Goal: Task Accomplishment & Management: Manage account settings

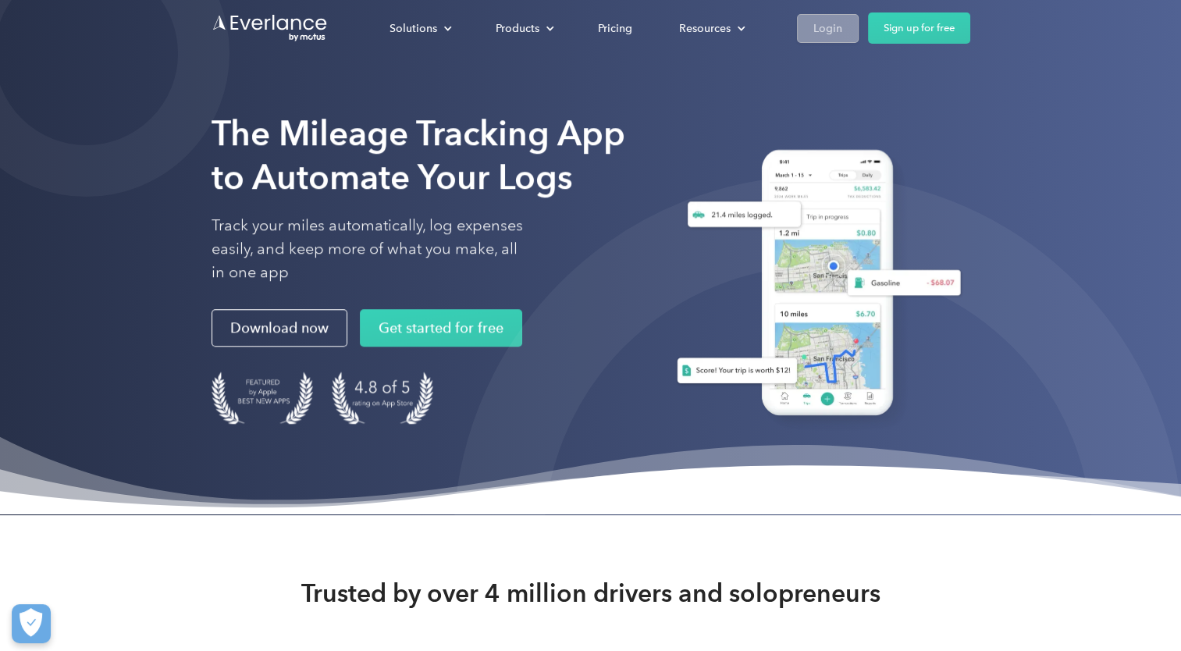
click at [831, 27] on div "Login" at bounding box center [827, 29] width 29 height 20
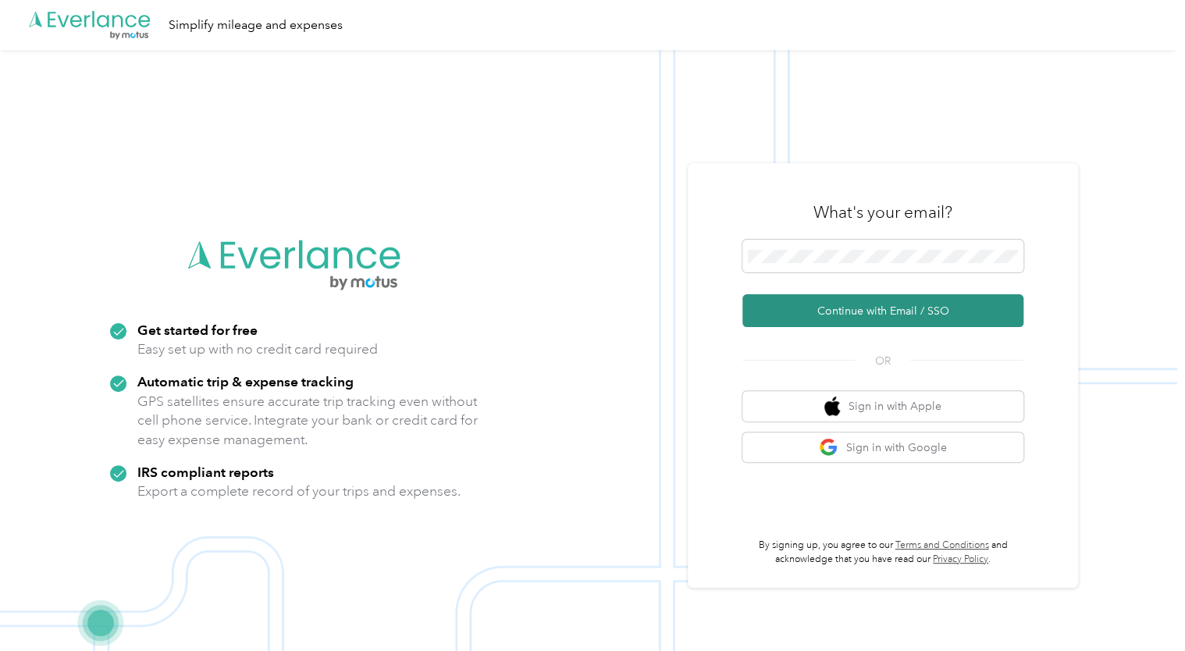
click at [808, 317] on button "Continue with Email / SSO" at bounding box center [882, 310] width 281 height 33
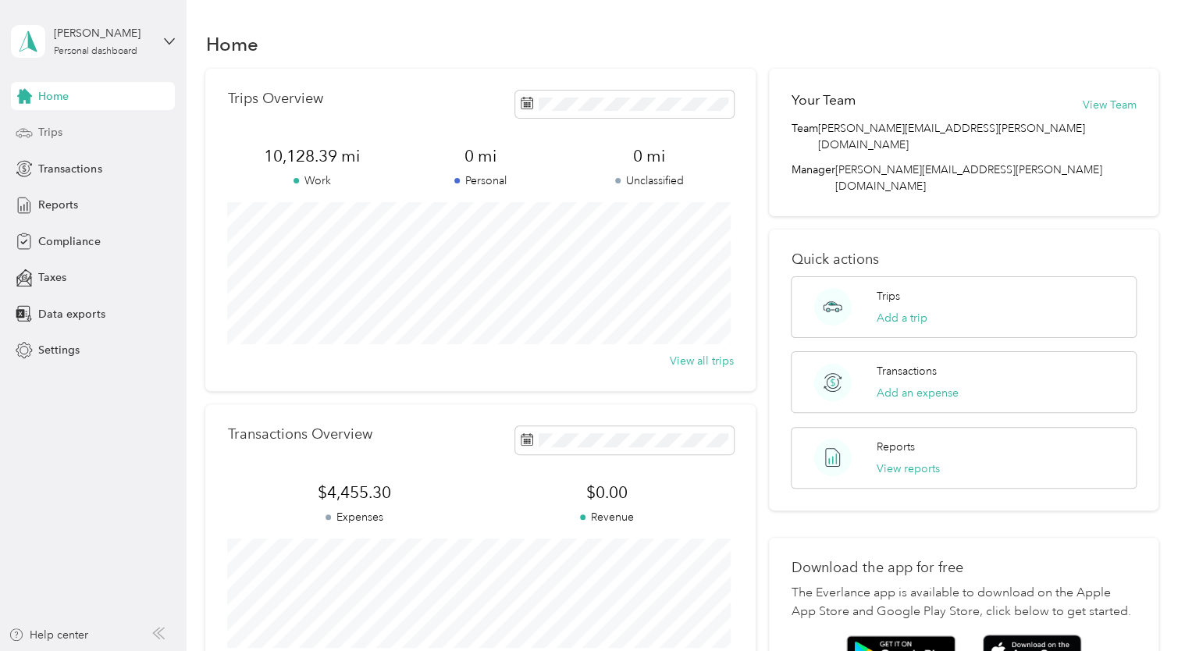
click at [62, 130] on span "Trips" at bounding box center [50, 132] width 24 height 16
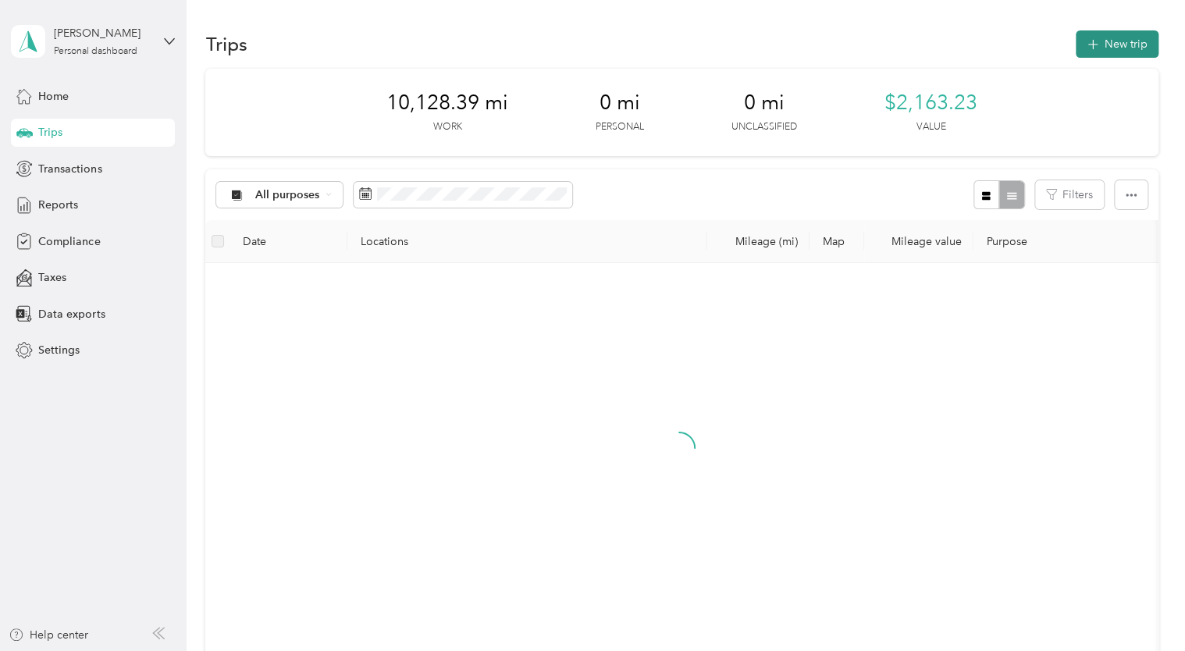
click at [1112, 43] on button "New trip" at bounding box center [1116, 43] width 83 height 27
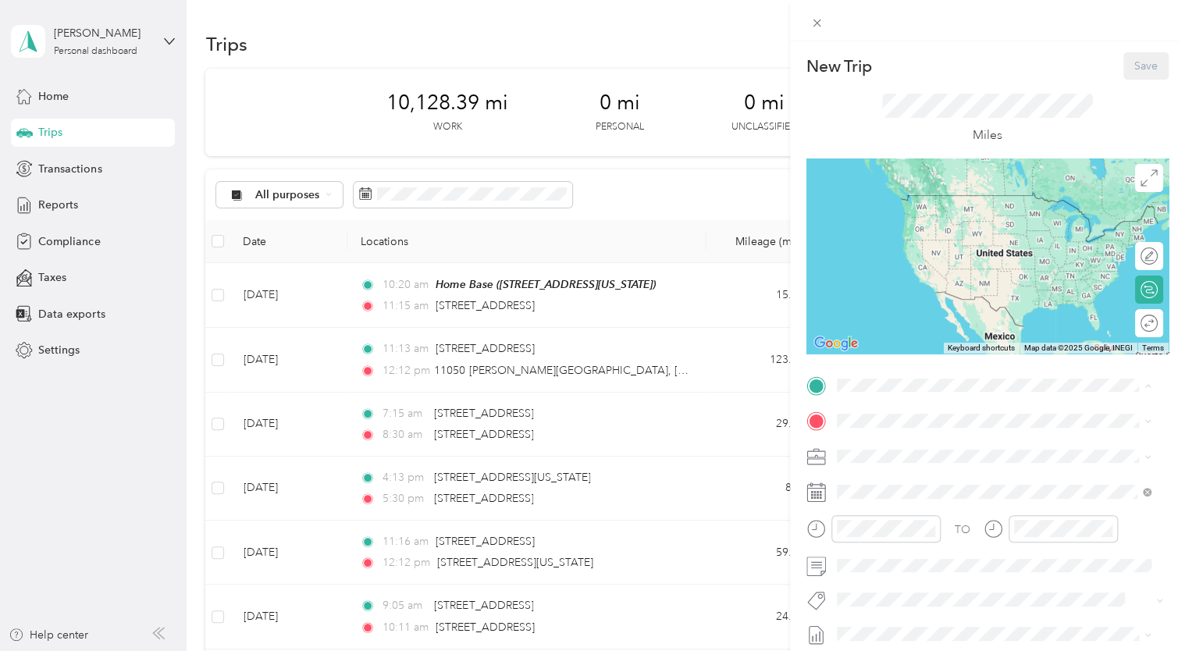
click at [889, 454] on div "Home Base 2119 Hollow Tree Court, Hebron, 41048, Hebron, Kentucky, United States" at bounding box center [943, 456] width 156 height 33
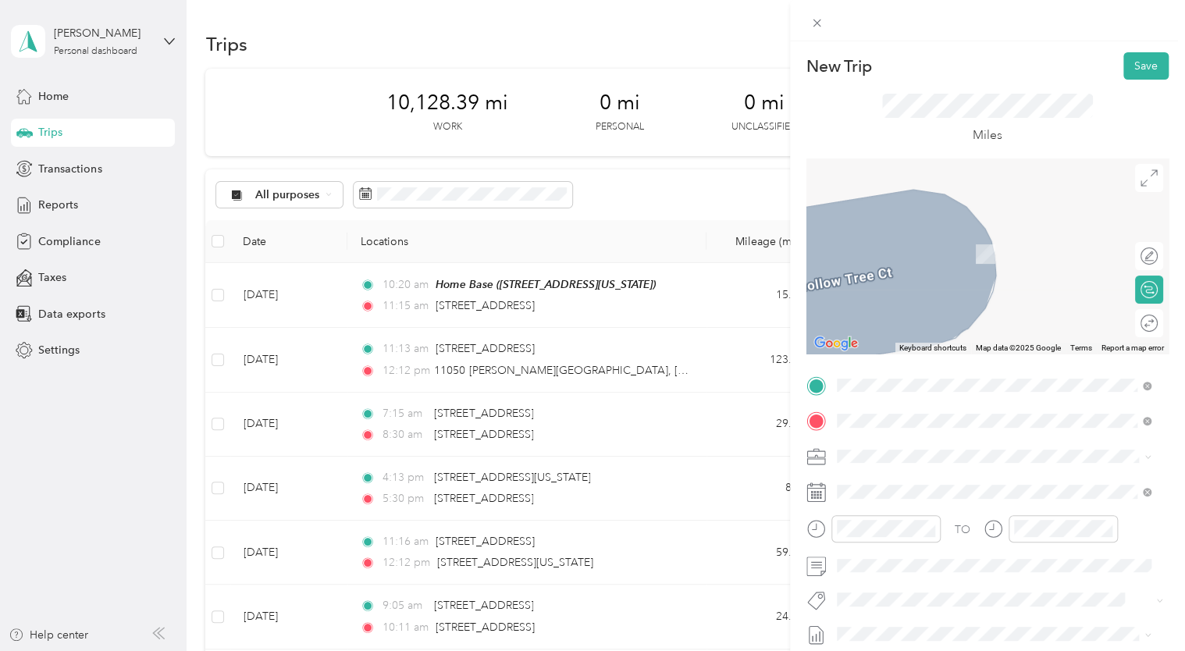
click at [893, 482] on span "250 West Court Street Cincinnati, Ohio 45202, United States" at bounding box center [943, 477] width 156 height 14
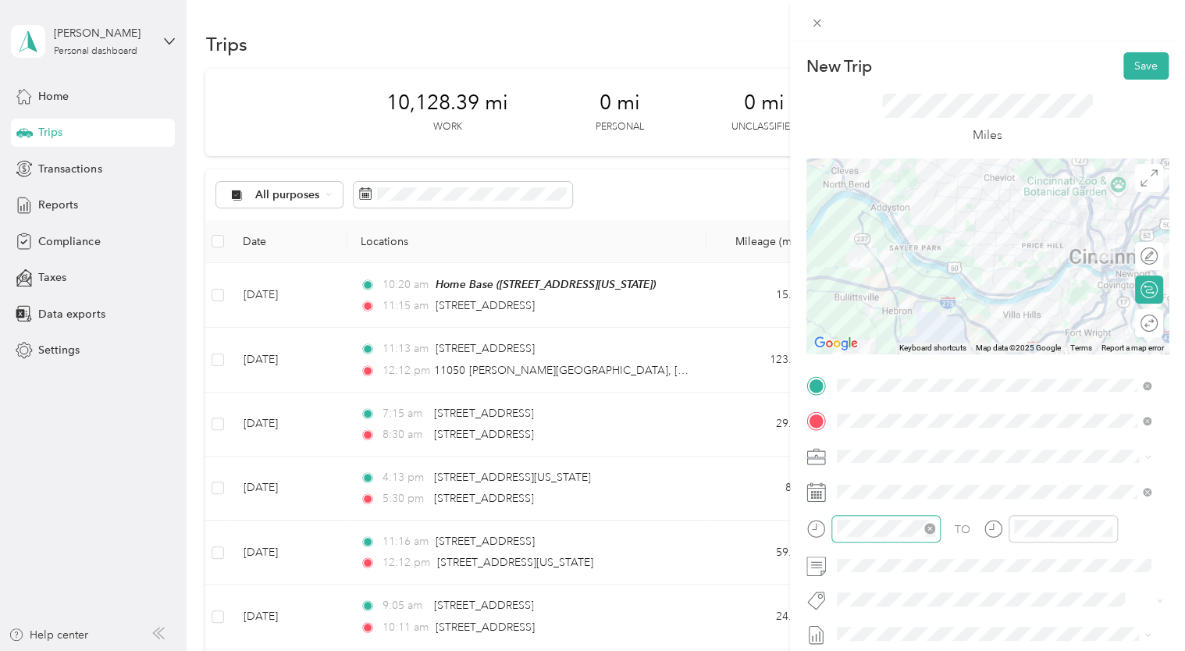
click at [870, 537] on div at bounding box center [885, 528] width 109 height 27
click at [943, 327] on div "AM" at bounding box center [940, 321] width 37 height 22
click at [858, 400] on div "08" at bounding box center [852, 402] width 37 height 22
click at [1027, 425] on div "09" at bounding box center [1029, 424] width 37 height 22
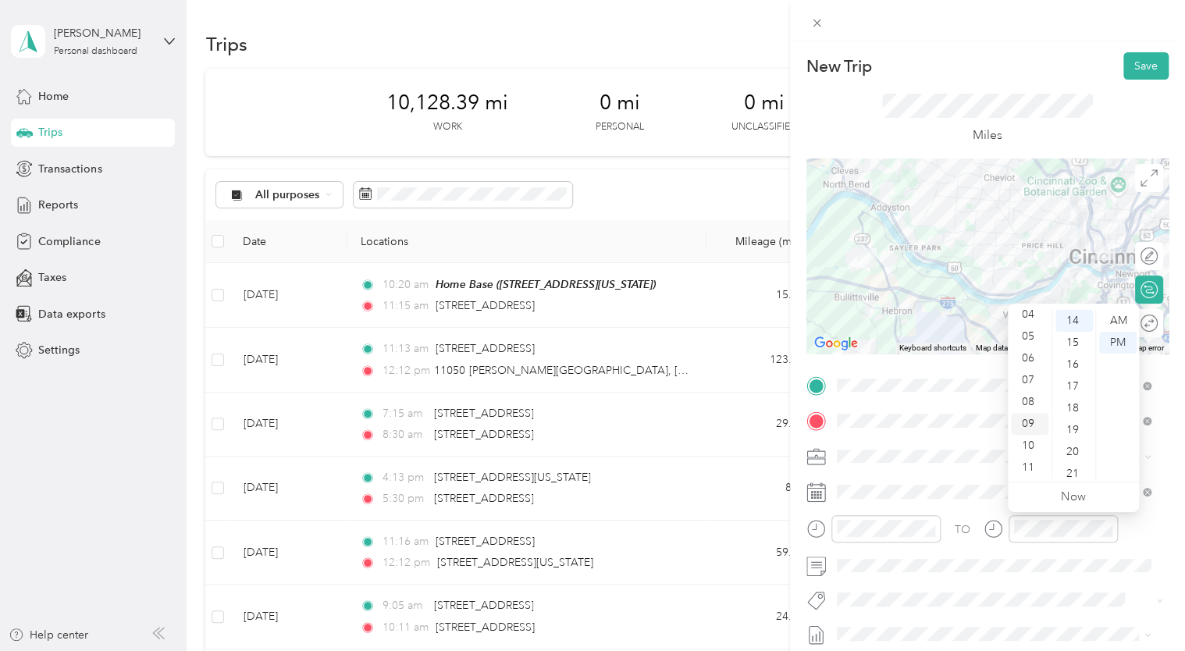
click at [1026, 422] on div "09" at bounding box center [1029, 424] width 37 height 22
click at [1069, 479] on div "12 01 02 03 04 05 06 07 08 09 10 11 00 01 02 03 04 05 06 07 08 09 10 11 12 13 1…" at bounding box center [1072, 394] width 131 height 175
click at [1074, 470] on div "21" at bounding box center [1073, 474] width 37 height 22
click at [1117, 322] on div "AM" at bounding box center [1117, 321] width 37 height 22
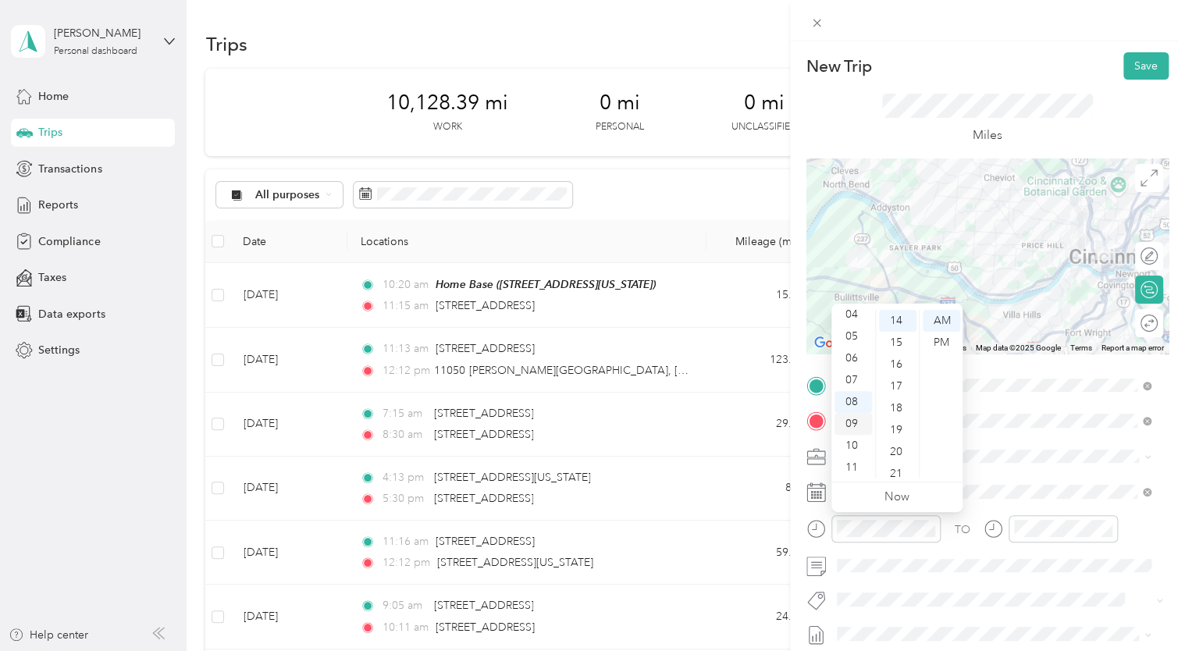
click at [852, 422] on div "09" at bounding box center [852, 424] width 37 height 22
click at [899, 383] on div "17" at bounding box center [897, 386] width 37 height 22
click at [943, 324] on div "AM" at bounding box center [940, 321] width 37 height 22
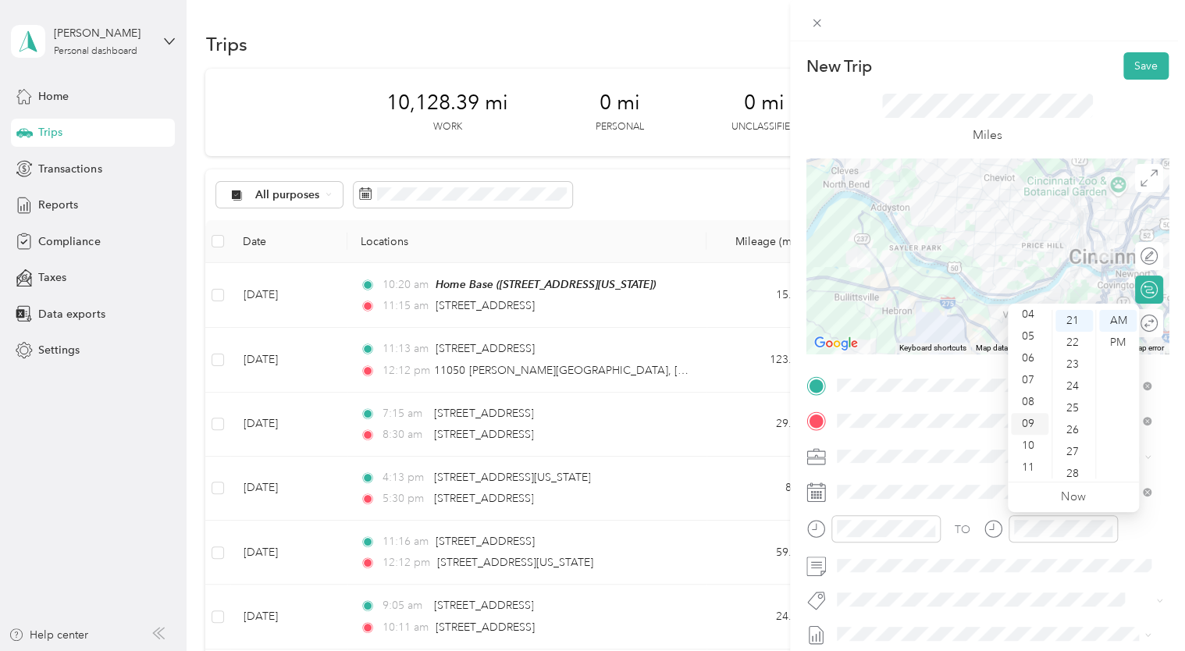
click at [1028, 429] on div "09" at bounding box center [1029, 424] width 37 height 22
click at [1072, 410] on div "45" at bounding box center [1073, 413] width 37 height 22
click at [1115, 323] on div "AM" at bounding box center [1117, 321] width 37 height 22
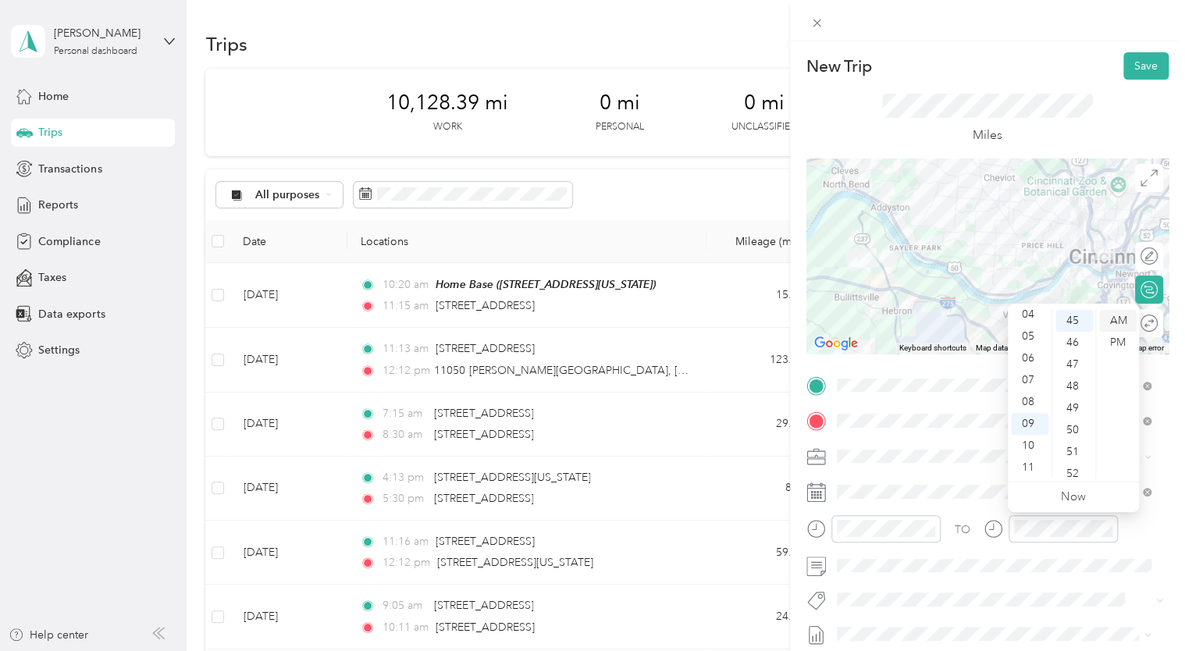
click at [1115, 323] on div "AM" at bounding box center [1117, 321] width 37 height 22
click at [1026, 588] on span at bounding box center [999, 599] width 337 height 22
click at [1131, 64] on button "Save" at bounding box center [1145, 65] width 45 height 27
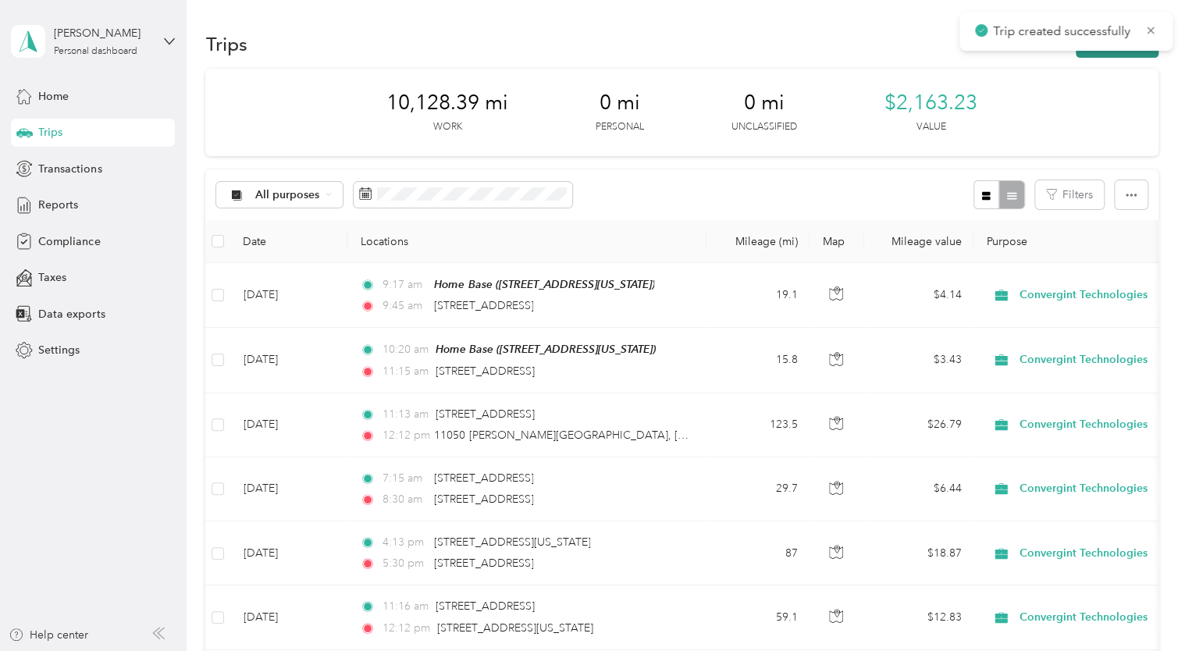
click at [1108, 55] on button "New trip" at bounding box center [1116, 43] width 83 height 27
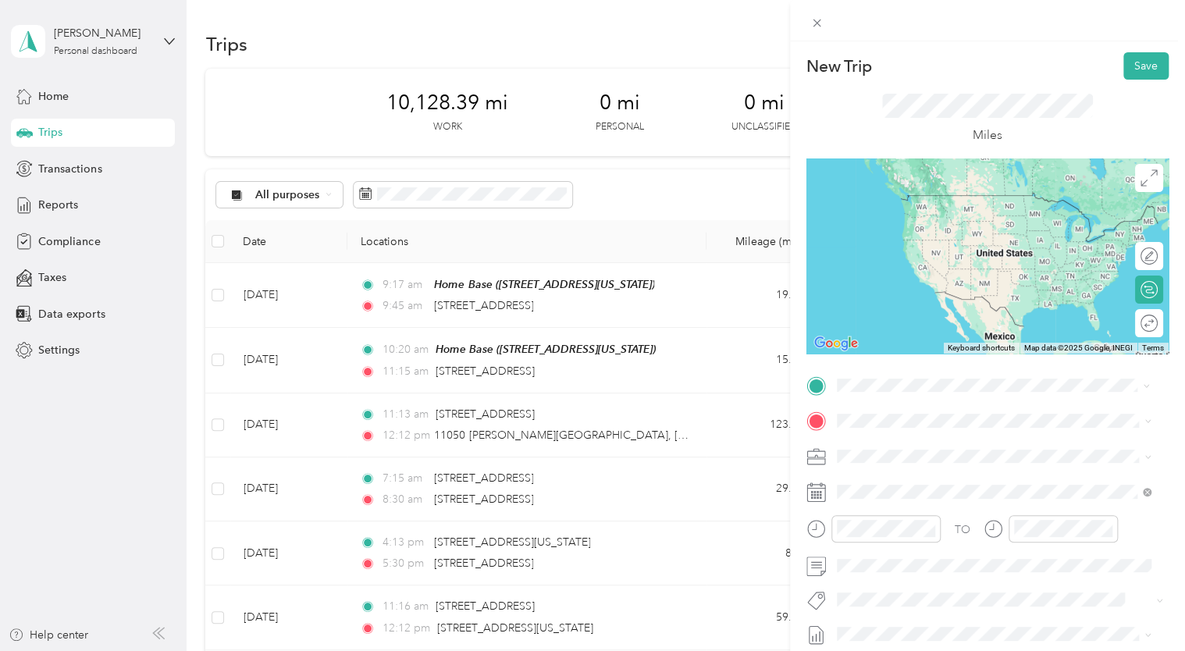
click at [914, 442] on span "250 West Court Street Cincinnati, Ohio 45202, United States" at bounding box center [943, 442] width 156 height 14
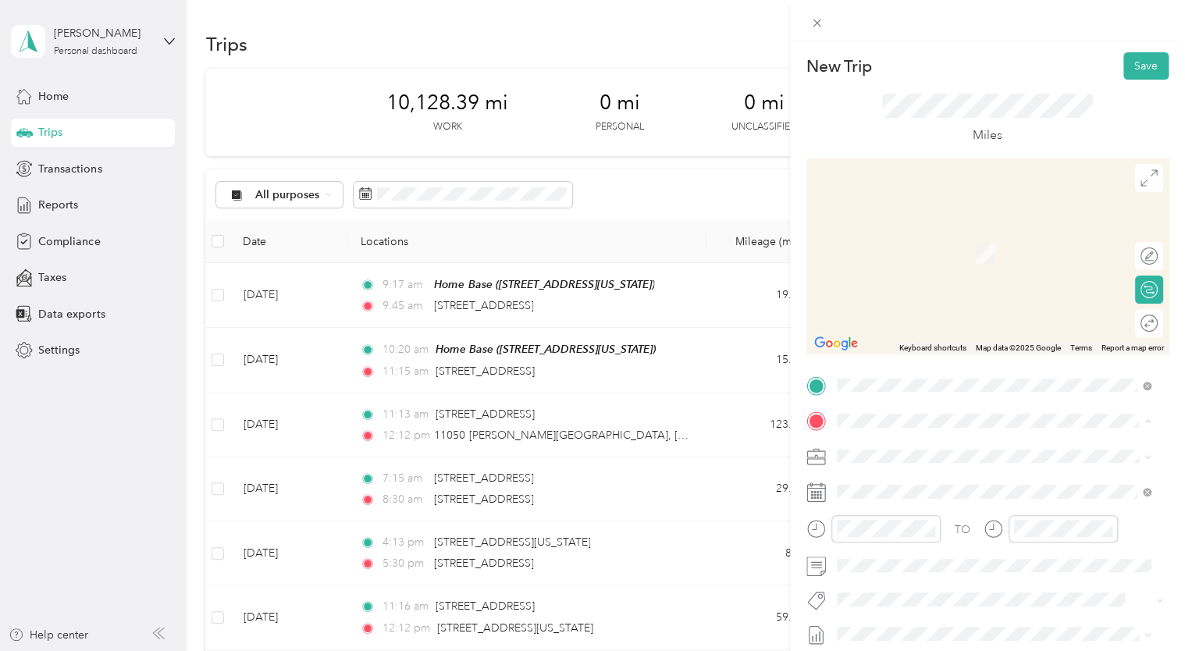
click at [889, 489] on div "8901 Global Way West Chester, Ohio 45069, United States" at bounding box center [994, 477] width 304 height 21
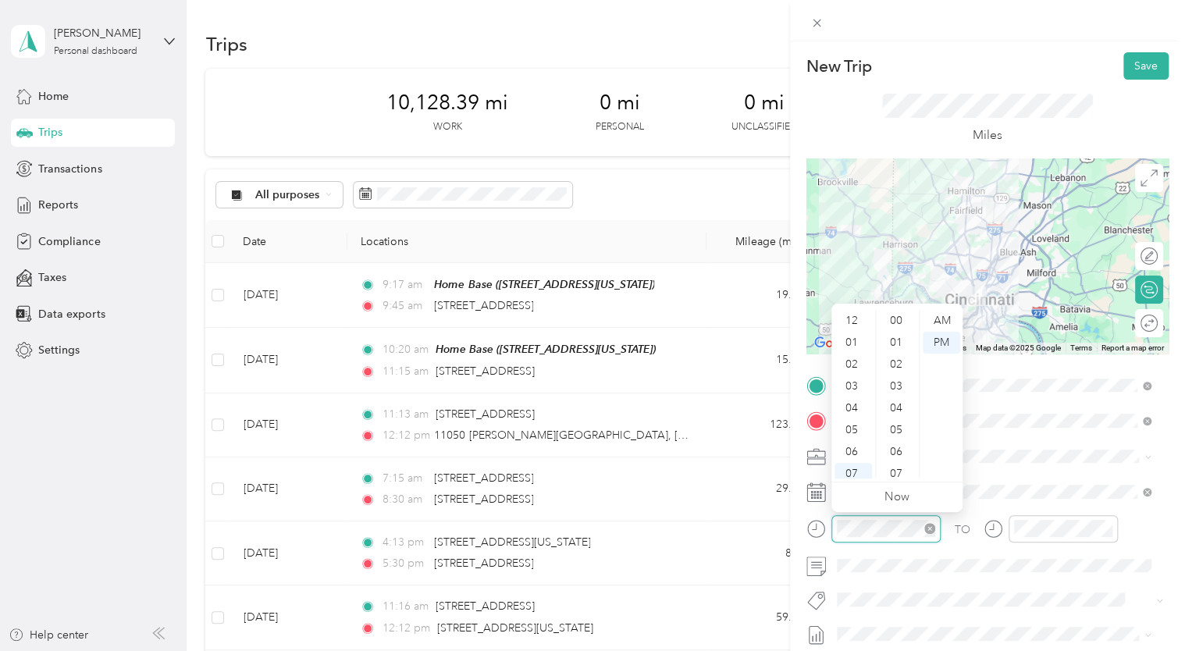
scroll to position [94, 0]
click at [858, 449] on div "10" at bounding box center [852, 446] width 37 height 22
click at [894, 403] on div "20" at bounding box center [897, 408] width 37 height 22
click at [945, 316] on div "AM" at bounding box center [940, 321] width 37 height 22
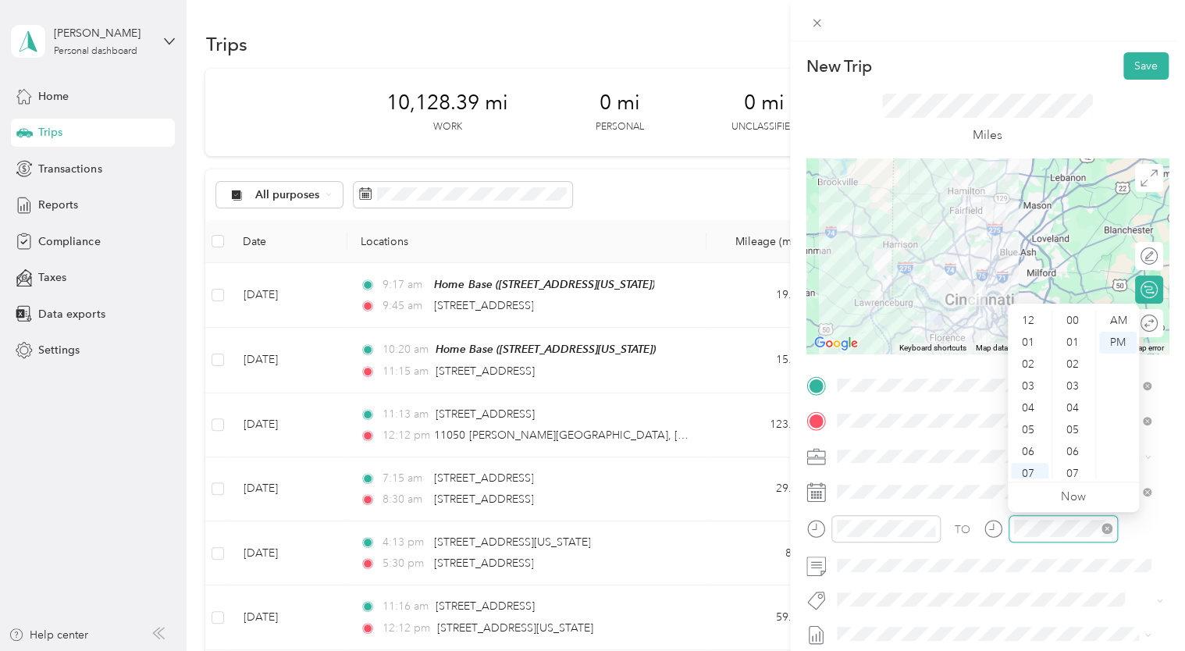
scroll to position [94, 0]
click at [1032, 445] on div "10" at bounding box center [1029, 446] width 37 height 22
click at [1077, 453] on div "50" at bounding box center [1073, 456] width 37 height 22
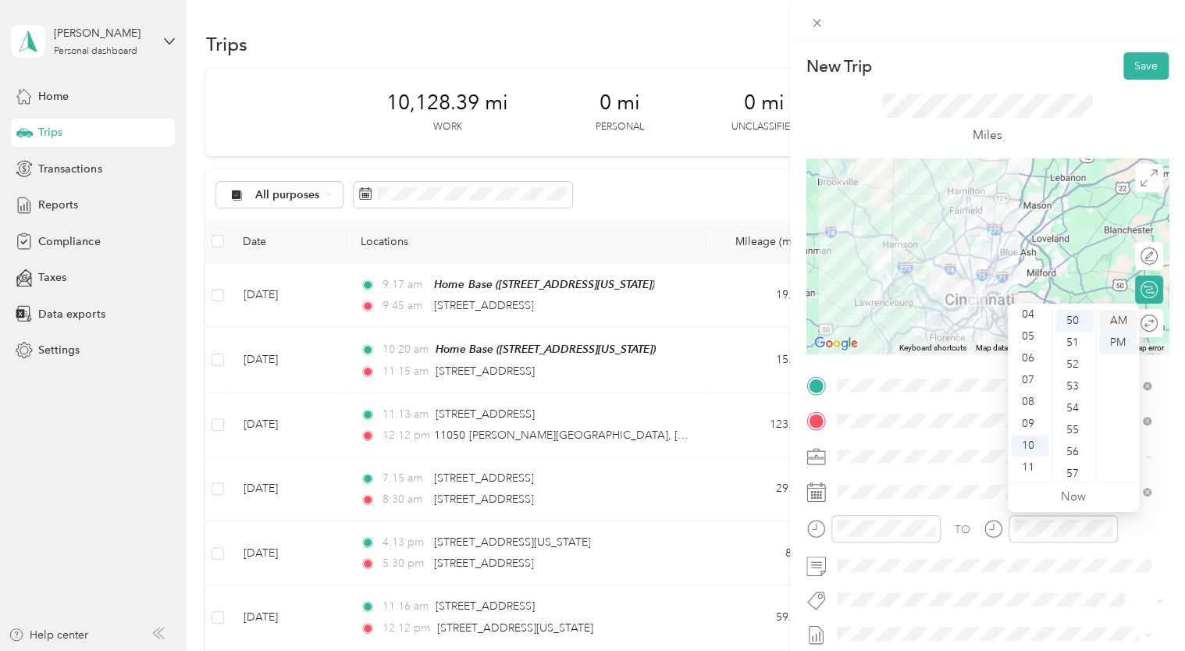
click at [1120, 314] on div "AM" at bounding box center [1117, 321] width 37 height 22
click at [1005, 582] on div "TO Add photo" at bounding box center [987, 561] width 362 height 377
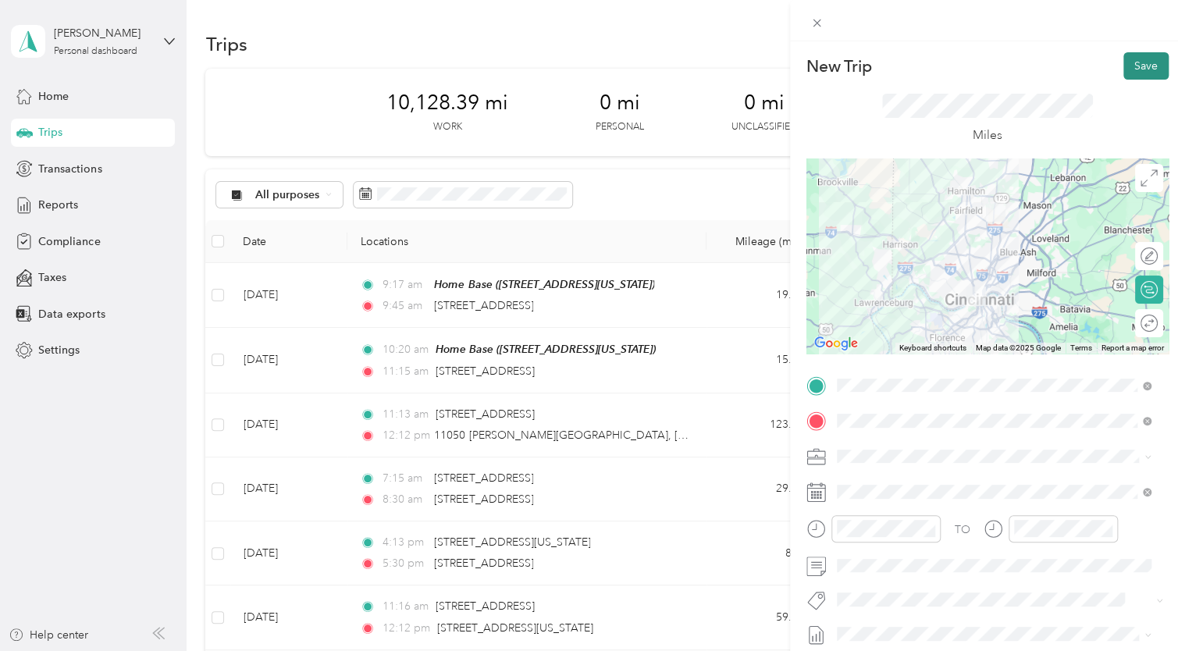
click at [1138, 65] on button "Save" at bounding box center [1145, 65] width 45 height 27
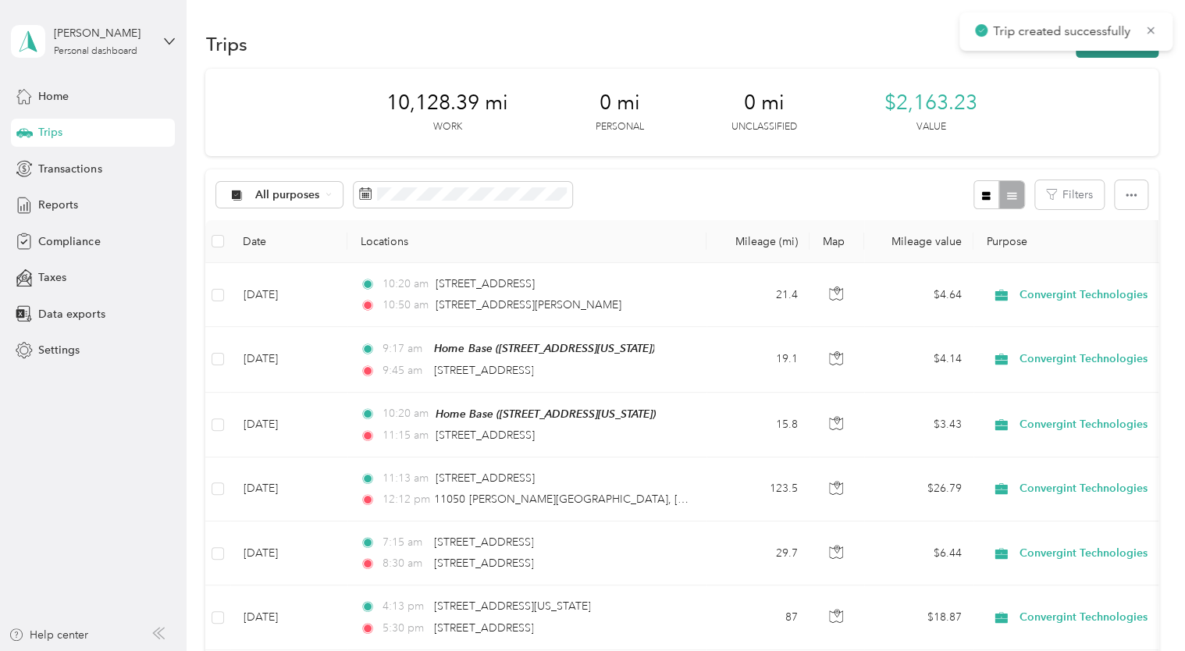
click at [1114, 52] on button "New trip" at bounding box center [1116, 43] width 83 height 27
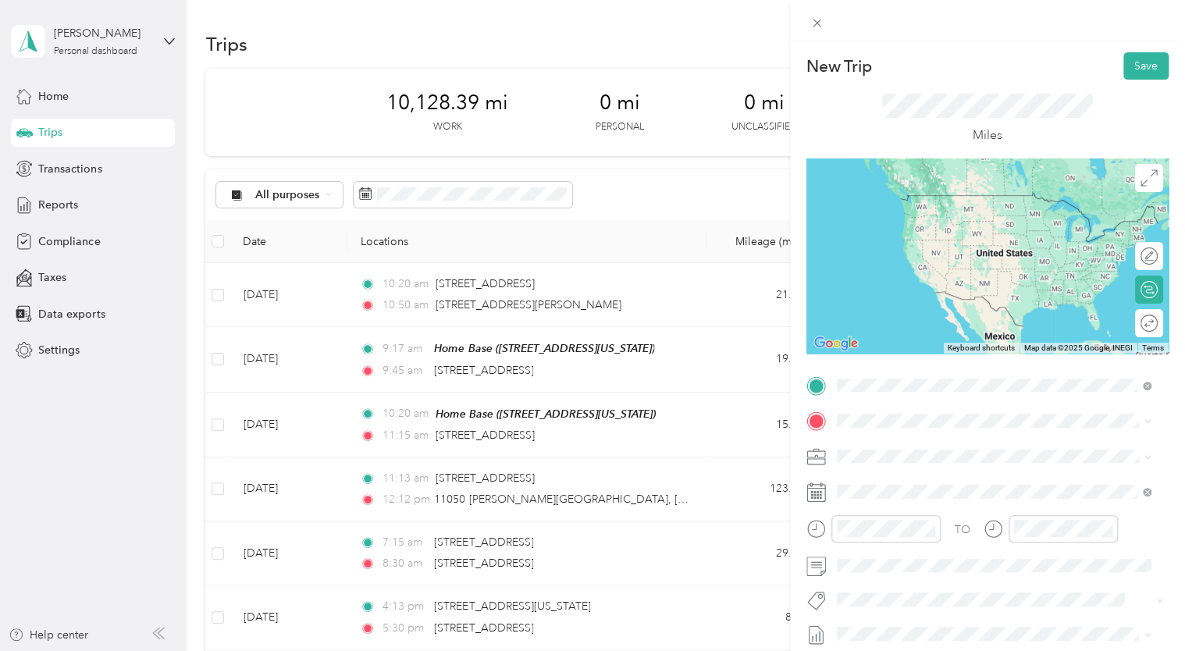
click at [887, 444] on span "8901 Global Way West Chester, Ohio 45069, United States" at bounding box center [986, 442] width 243 height 14
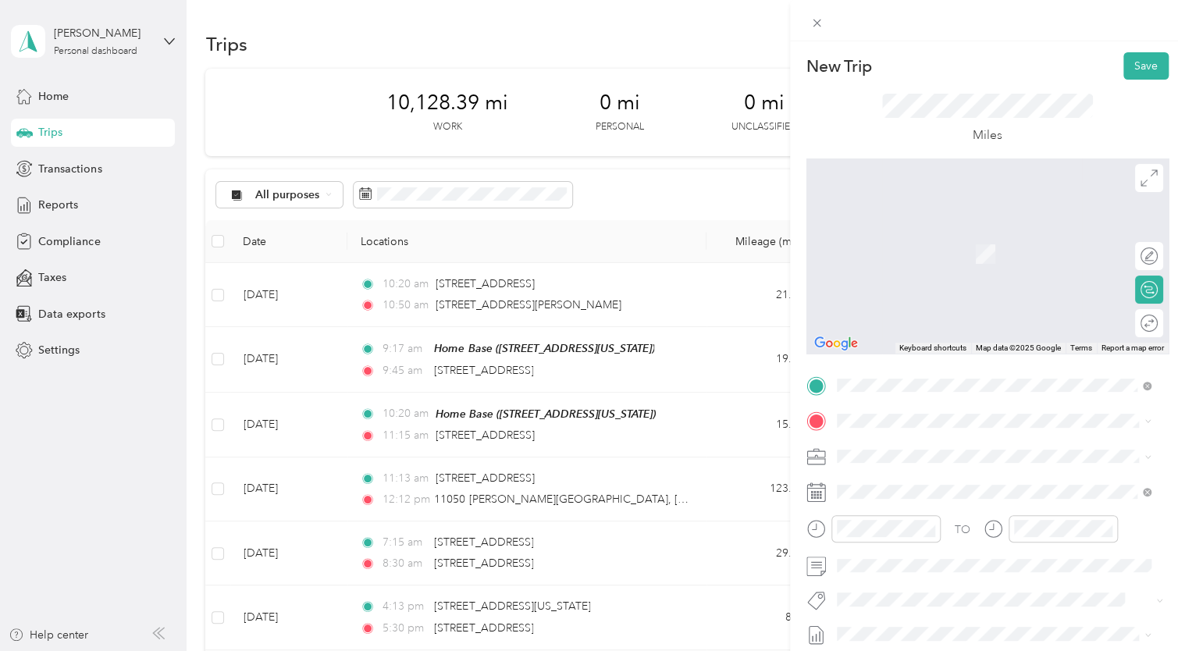
click at [891, 319] on span "7812 Redsky Drive Cincinnati, Ohio 45249, United States" at bounding box center [943, 312] width 156 height 14
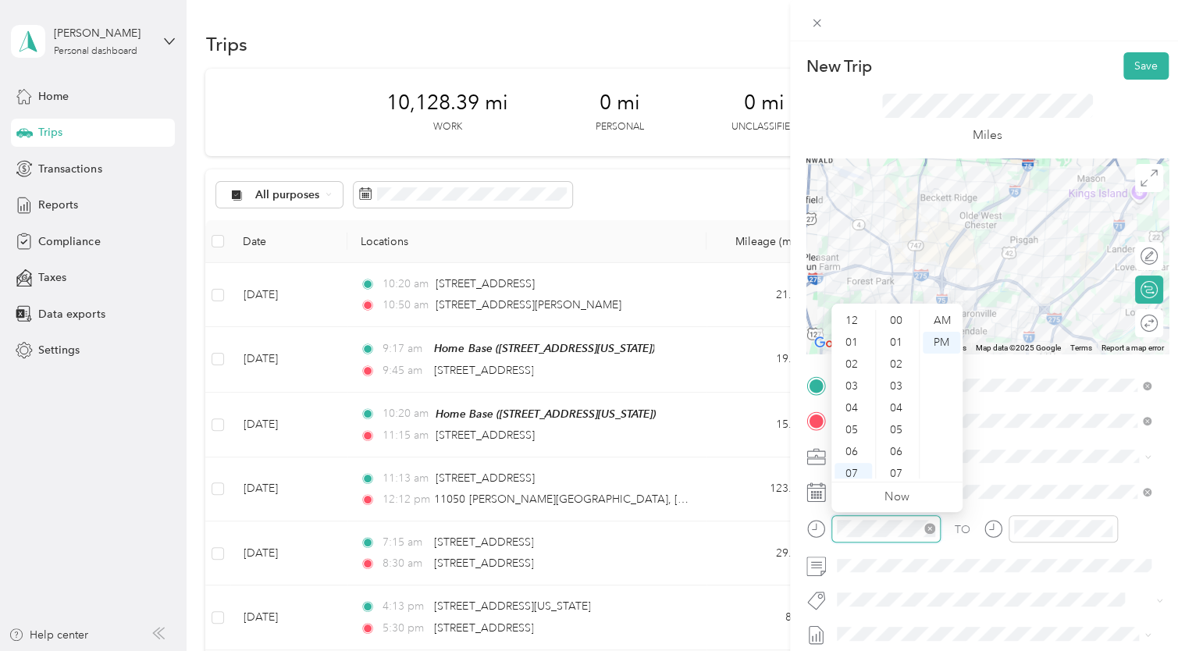
scroll to position [94, 0]
click at [852, 470] on div "11" at bounding box center [852, 468] width 37 height 22
click at [894, 419] on div "30" at bounding box center [897, 421] width 37 height 22
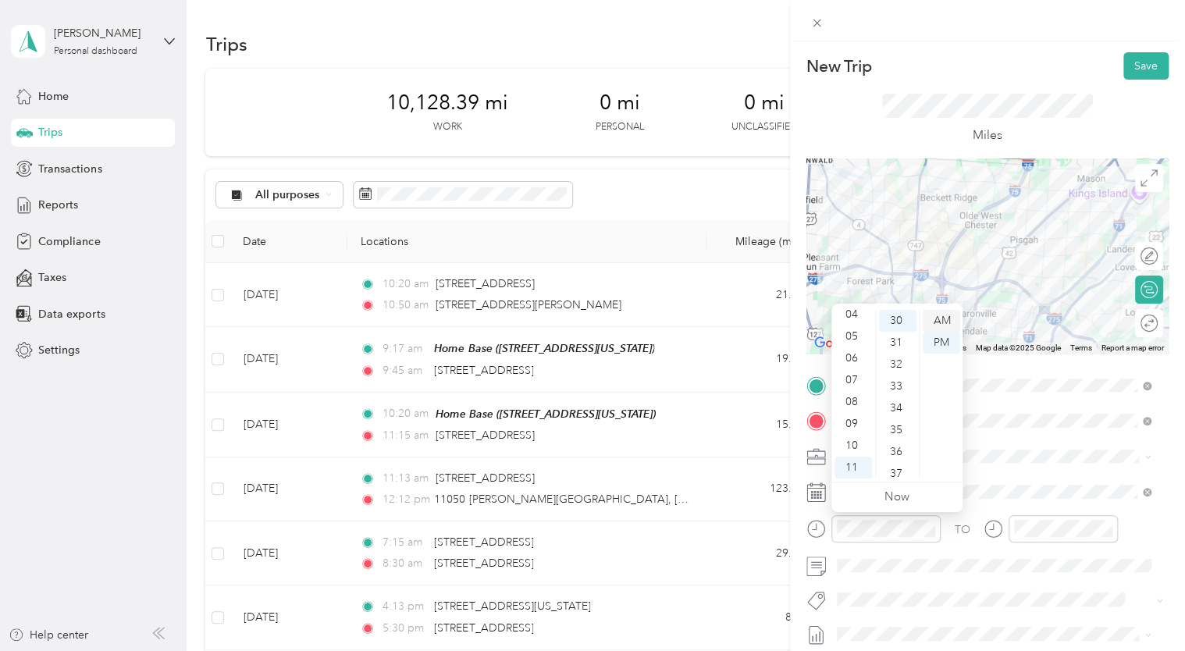
click at [940, 326] on div "AM" at bounding box center [940, 321] width 37 height 22
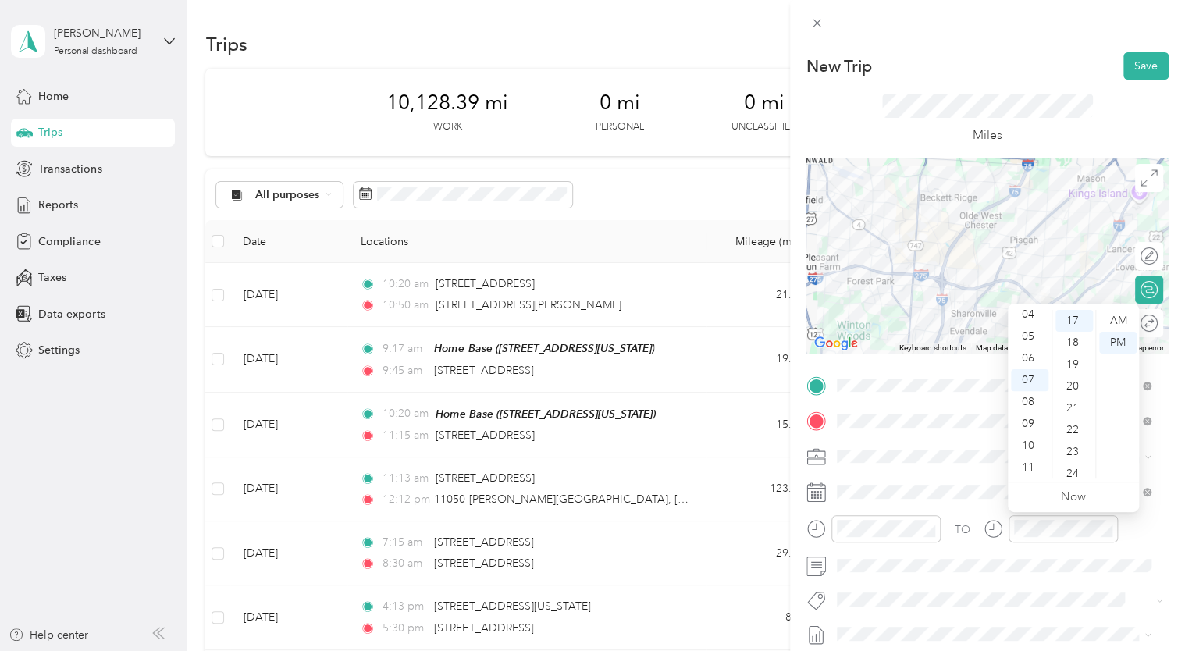
scroll to position [0, 0]
click at [1027, 320] on div "12" at bounding box center [1029, 321] width 37 height 22
click at [1072, 407] on div "45" at bounding box center [1073, 410] width 37 height 22
click at [1121, 317] on div "AM" at bounding box center [1117, 321] width 37 height 22
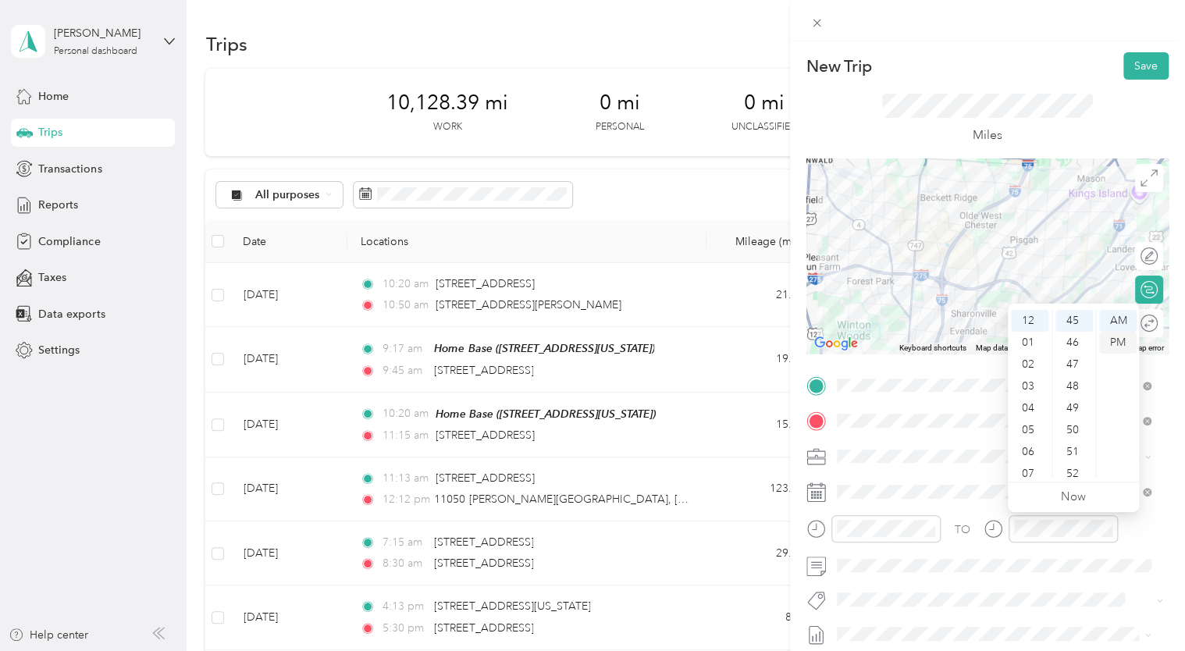
click at [1121, 339] on div "PM" at bounding box center [1117, 343] width 37 height 22
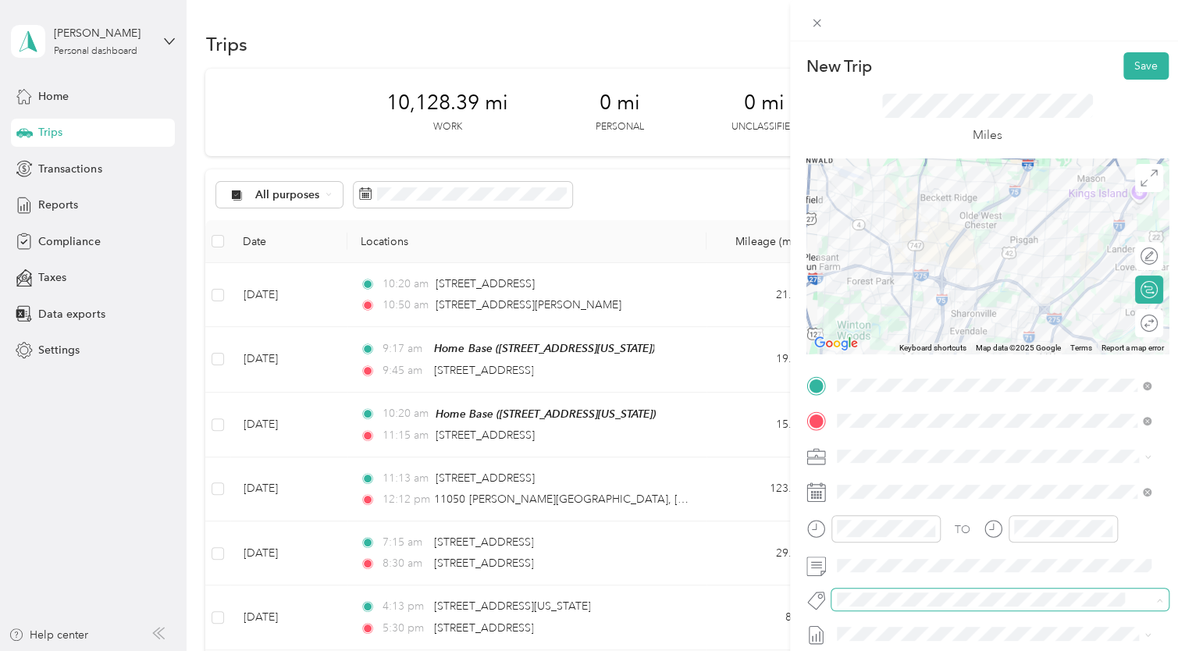
click at [1012, 588] on span at bounding box center [999, 599] width 337 height 22
click at [1132, 68] on button "Save" at bounding box center [1145, 65] width 45 height 27
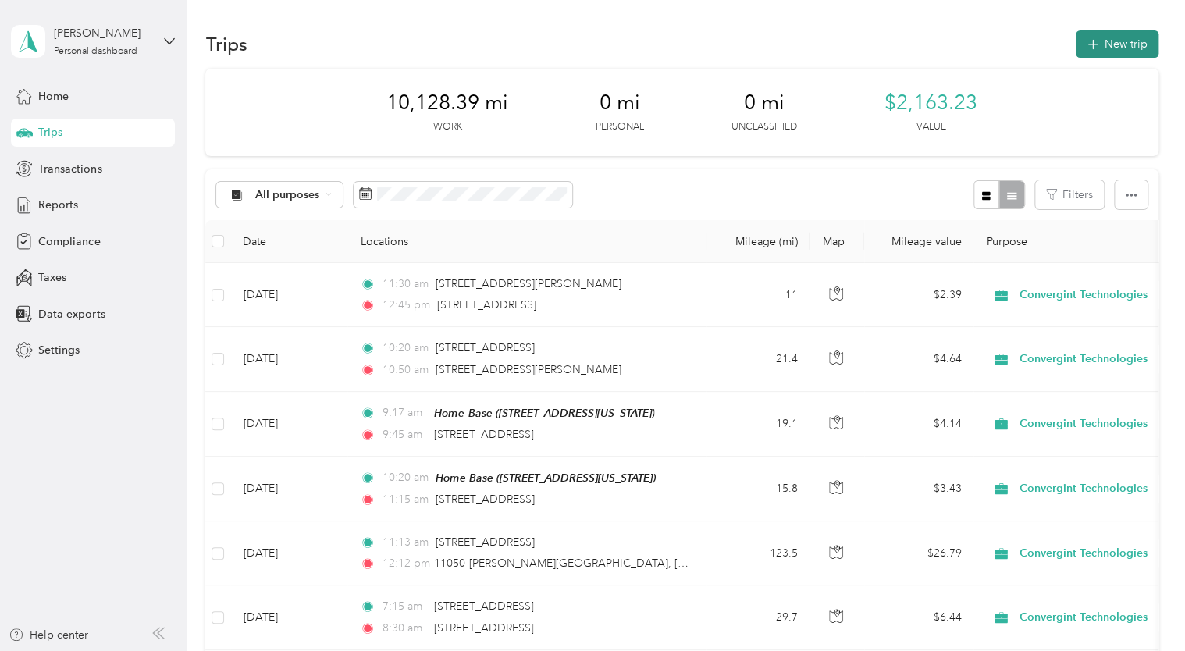
click at [1110, 51] on button "New trip" at bounding box center [1116, 43] width 83 height 27
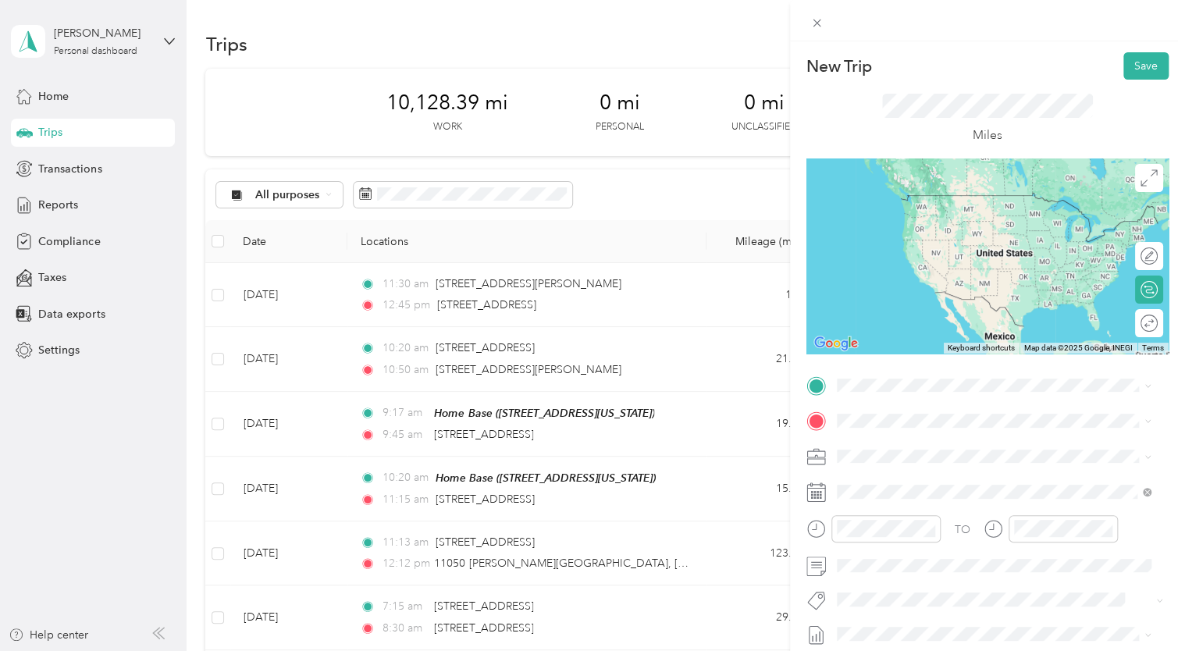
click at [891, 449] on div "Convergint 7812 Redsky Drive, Cincinnati, 45249, Cincinnati, Ohio, United States" at bounding box center [943, 451] width 156 height 33
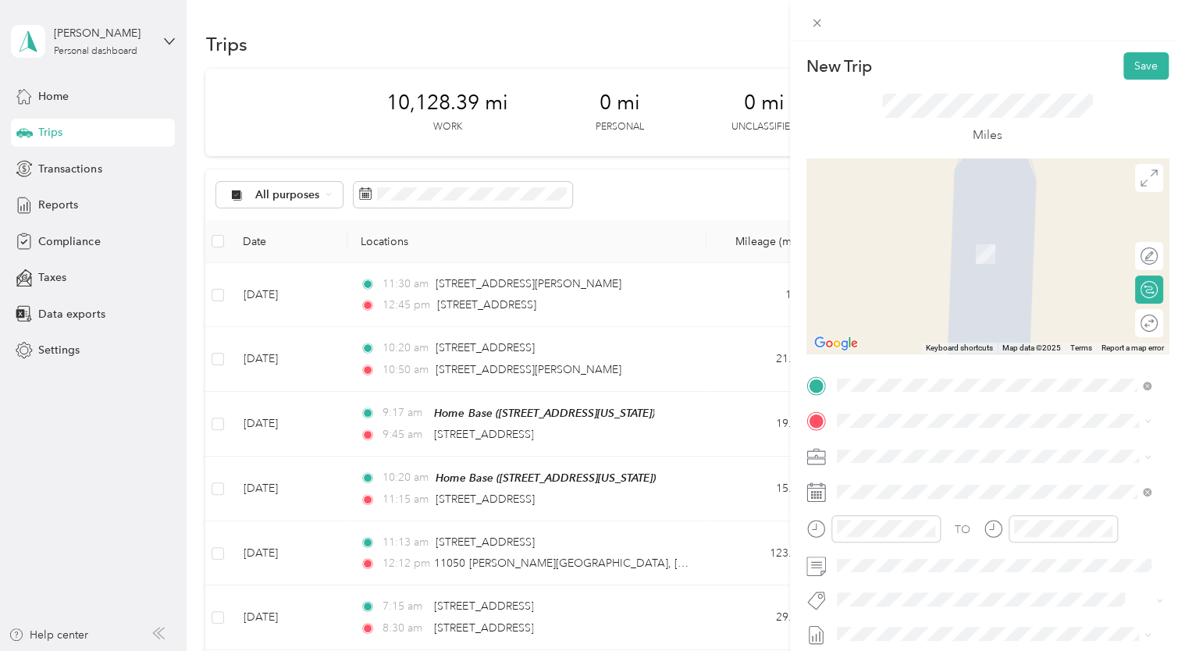
click at [911, 248] on span "2119 Hollow Tree Court, Hebron, 41048, Hebron, Kentucky, United States" at bounding box center [943, 252] width 156 height 13
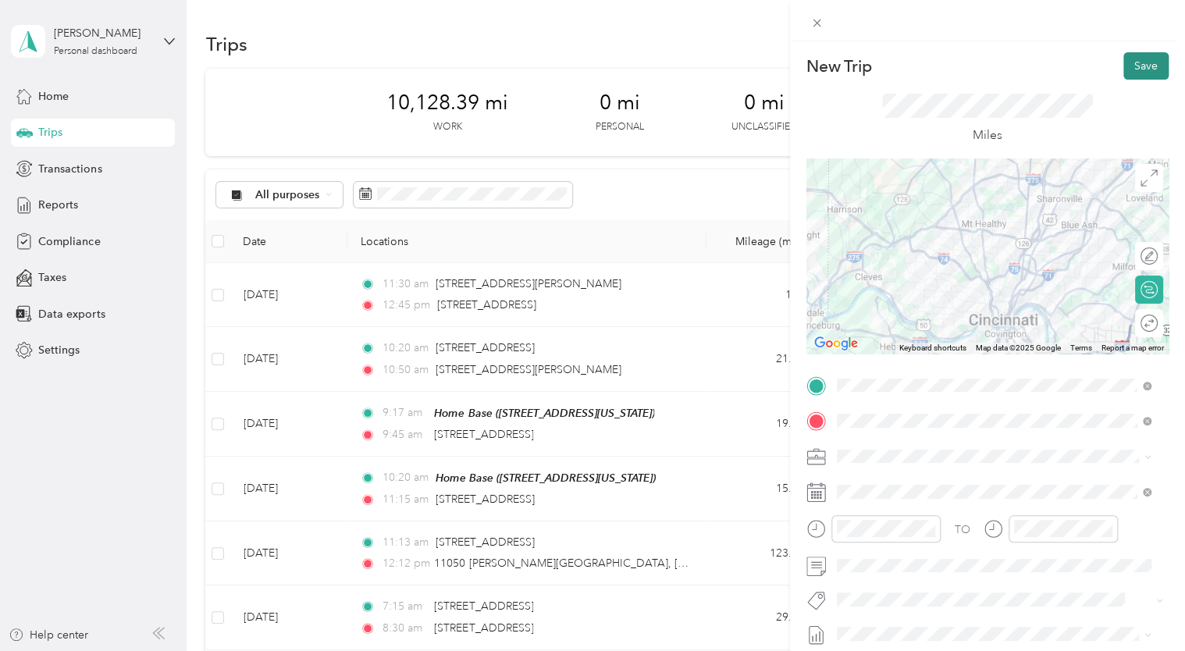
click at [1123, 77] on button "Save" at bounding box center [1145, 65] width 45 height 27
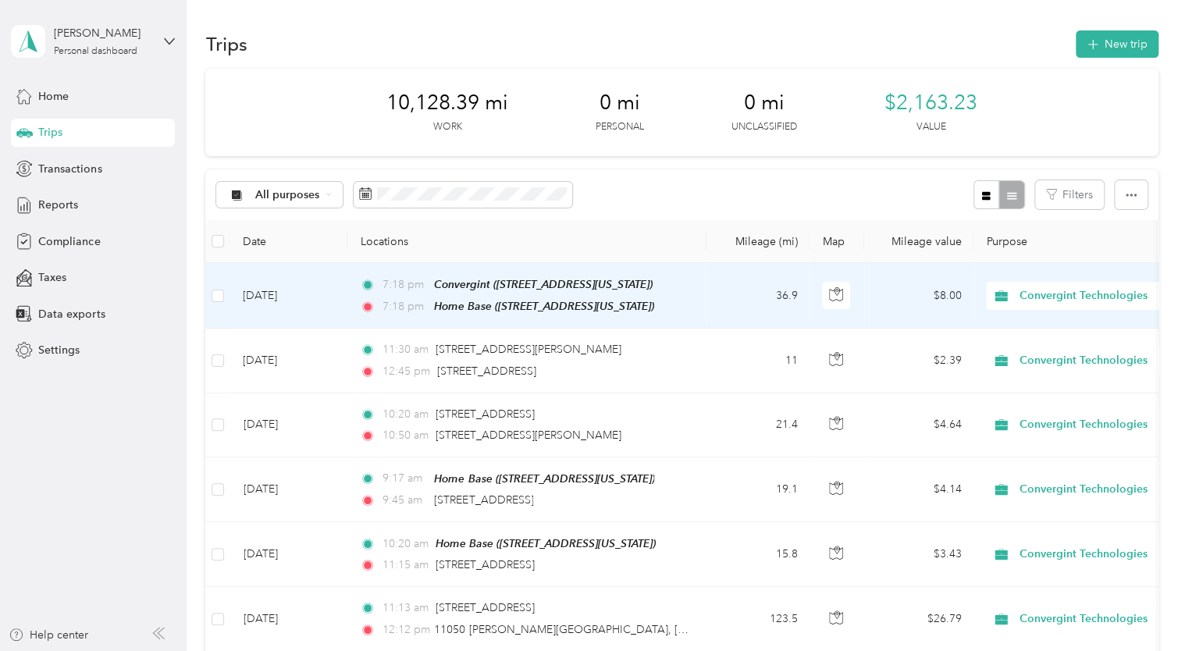
click at [286, 297] on td "Sep 30, 2025" at bounding box center [288, 296] width 117 height 66
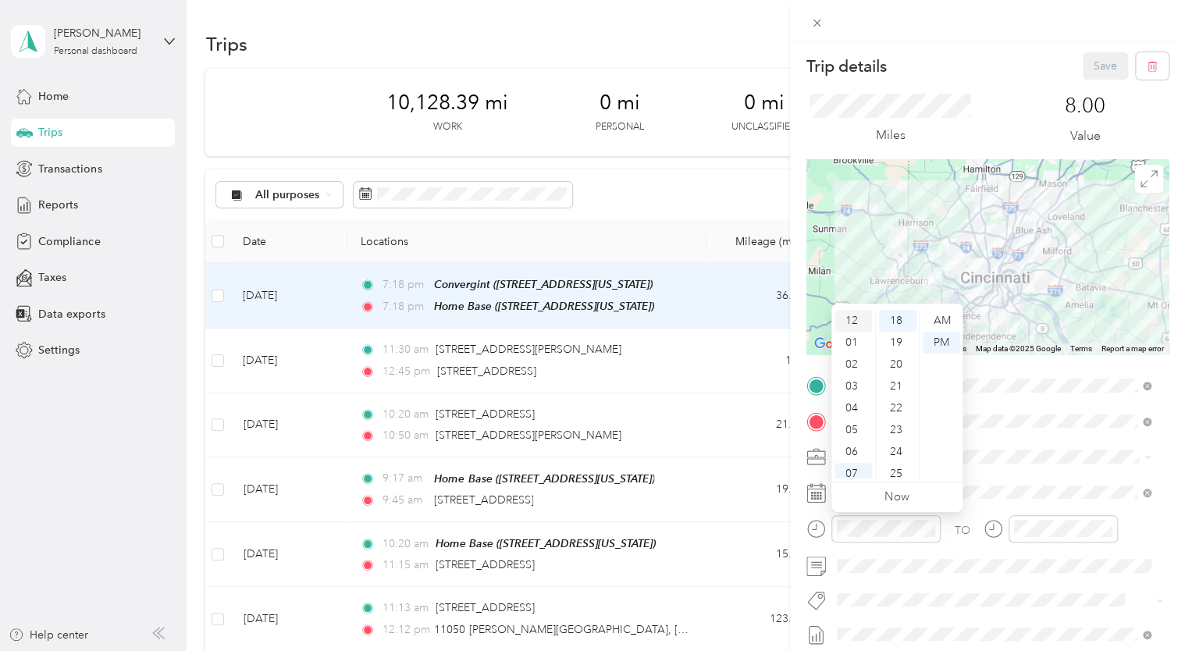
click at [854, 321] on div "12" at bounding box center [852, 321] width 37 height 22
click at [896, 318] on div "18" at bounding box center [897, 321] width 37 height 22
click at [943, 343] on div "PM" at bounding box center [940, 343] width 37 height 22
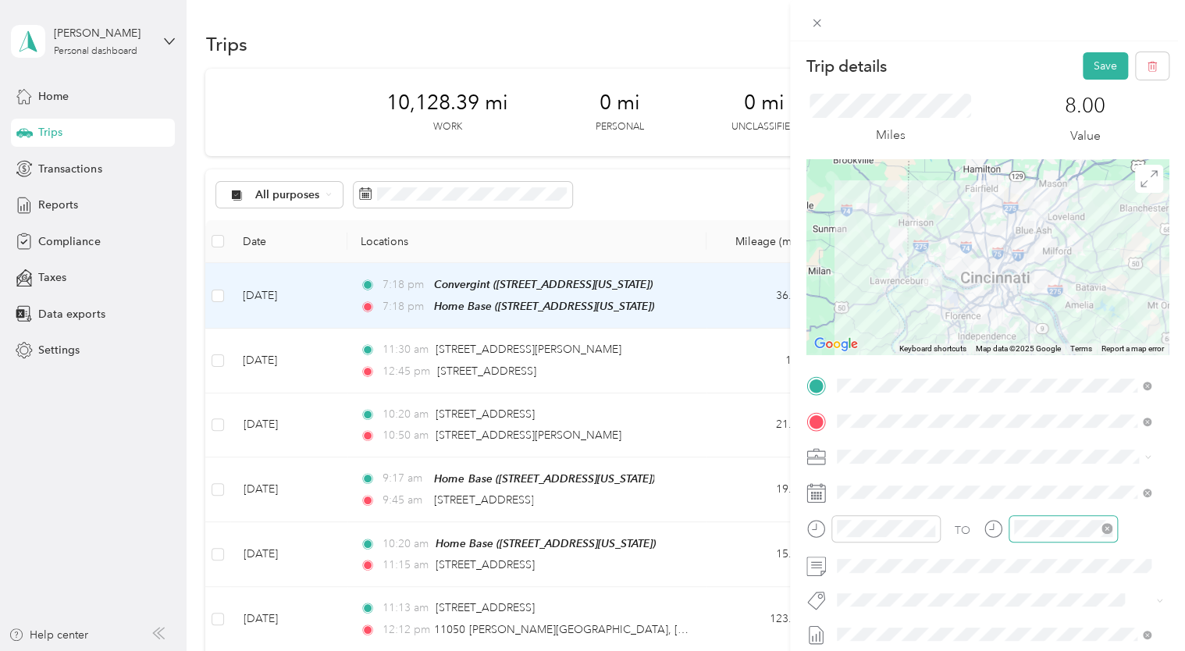
click at [1021, 518] on div at bounding box center [1062, 528] width 109 height 27
click at [1051, 423] on ul "00 01 02 03 04 05 06 07 08 09 10 11 12 13 14 15 16 17 18 19 20 21 22 23 24 25 2…" at bounding box center [1073, 394] width 44 height 169
click at [1031, 342] on div "01" at bounding box center [1029, 343] width 37 height 22
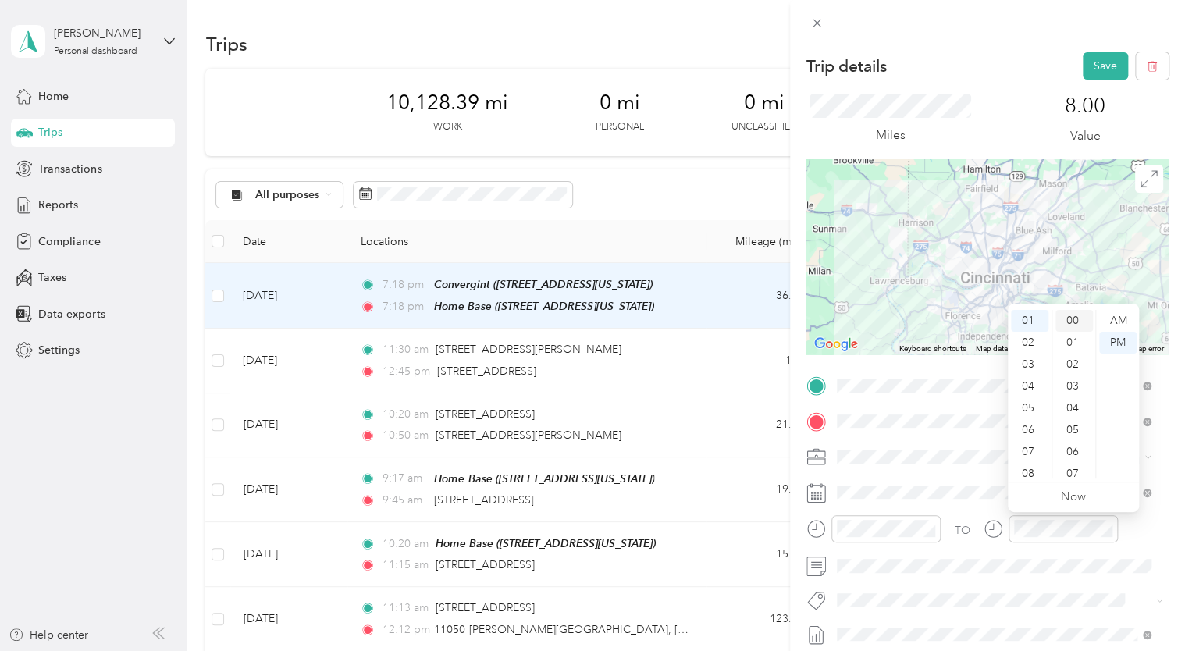
click at [1072, 318] on div "00" at bounding box center [1073, 321] width 37 height 22
click at [1111, 339] on div "PM" at bounding box center [1117, 343] width 37 height 22
click at [1115, 344] on div "PM" at bounding box center [1117, 343] width 37 height 22
click at [1029, 584] on div "TO Add photo" at bounding box center [987, 561] width 362 height 377
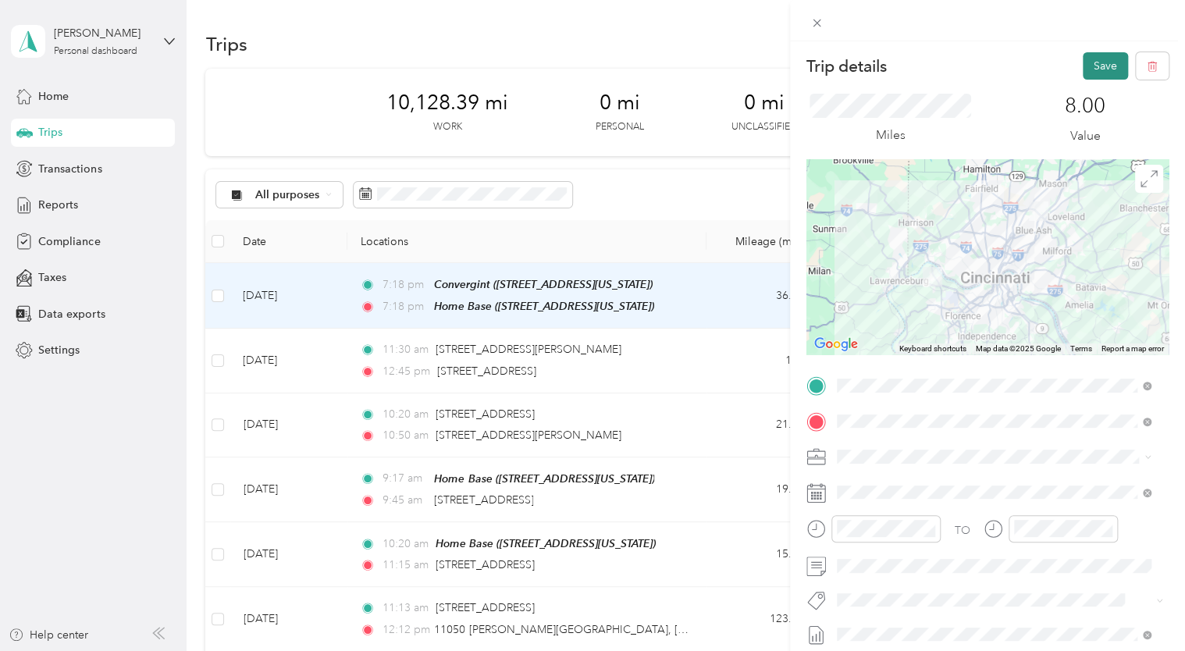
click at [1091, 67] on button "Save" at bounding box center [1104, 65] width 45 height 27
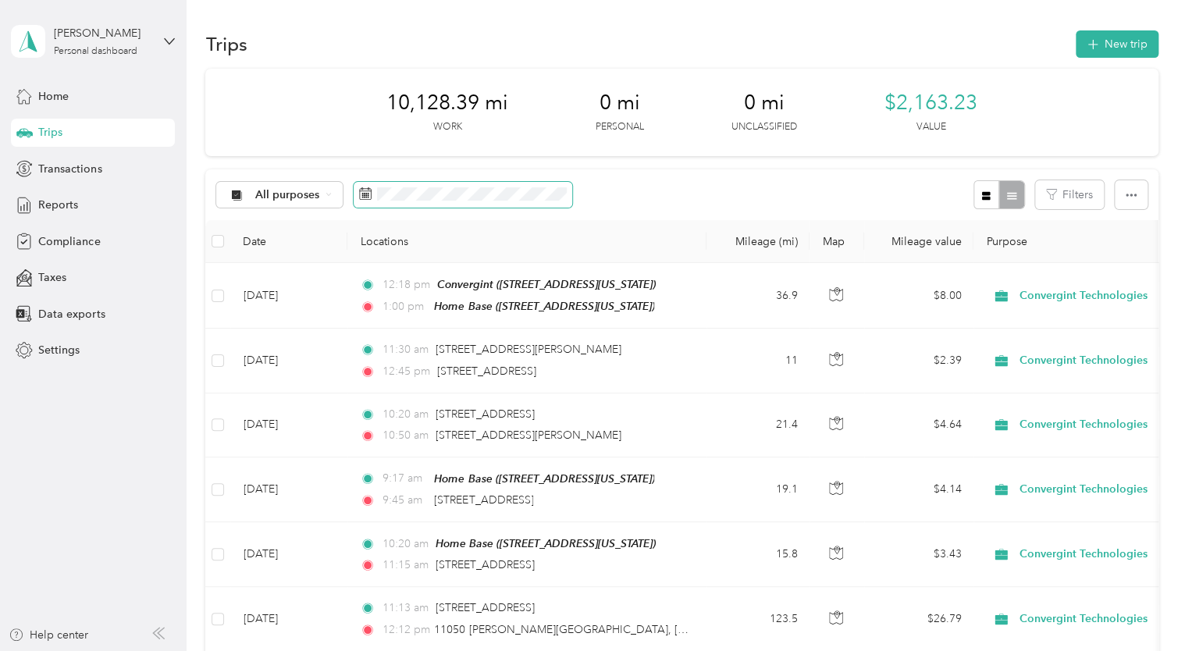
click at [418, 184] on span at bounding box center [463, 195] width 219 height 27
click at [419, 201] on span at bounding box center [463, 195] width 219 height 27
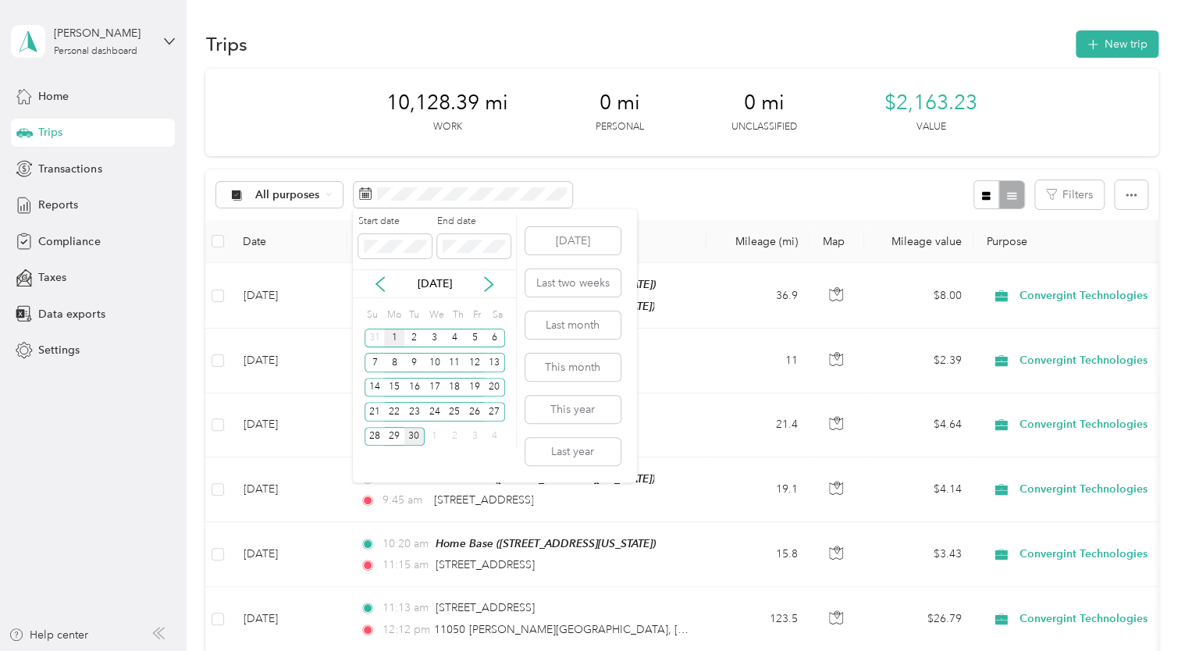
click at [390, 336] on div "1" at bounding box center [394, 339] width 20 height 20
click at [415, 429] on div "30" at bounding box center [414, 437] width 20 height 20
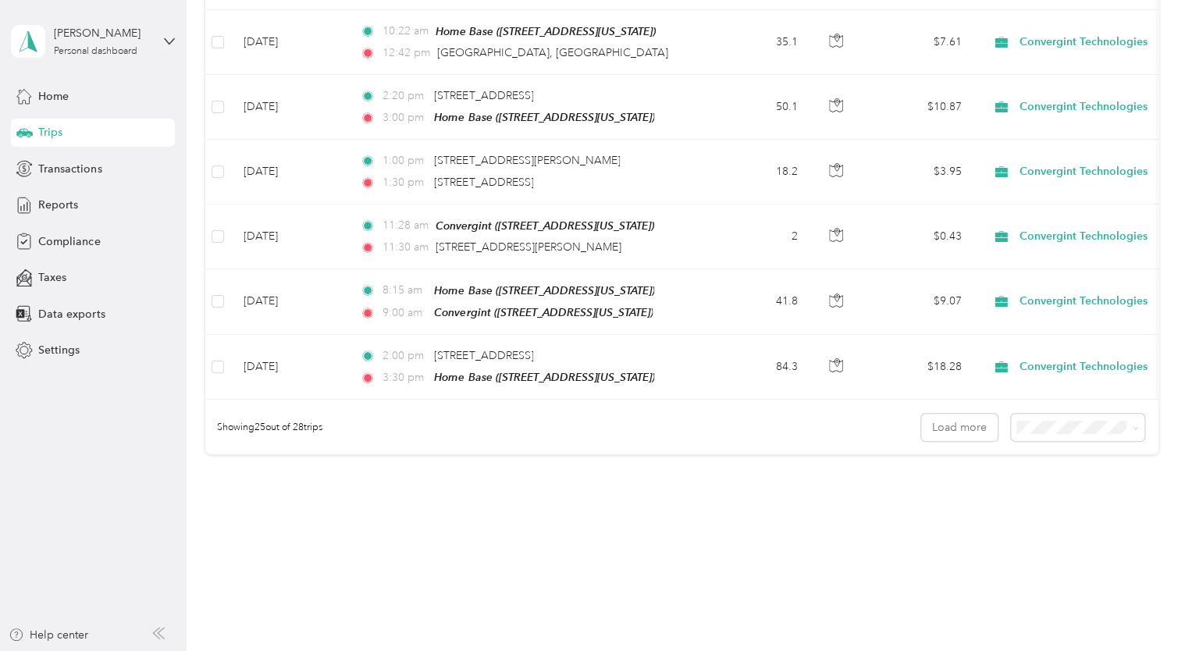
scroll to position [1494, 0]
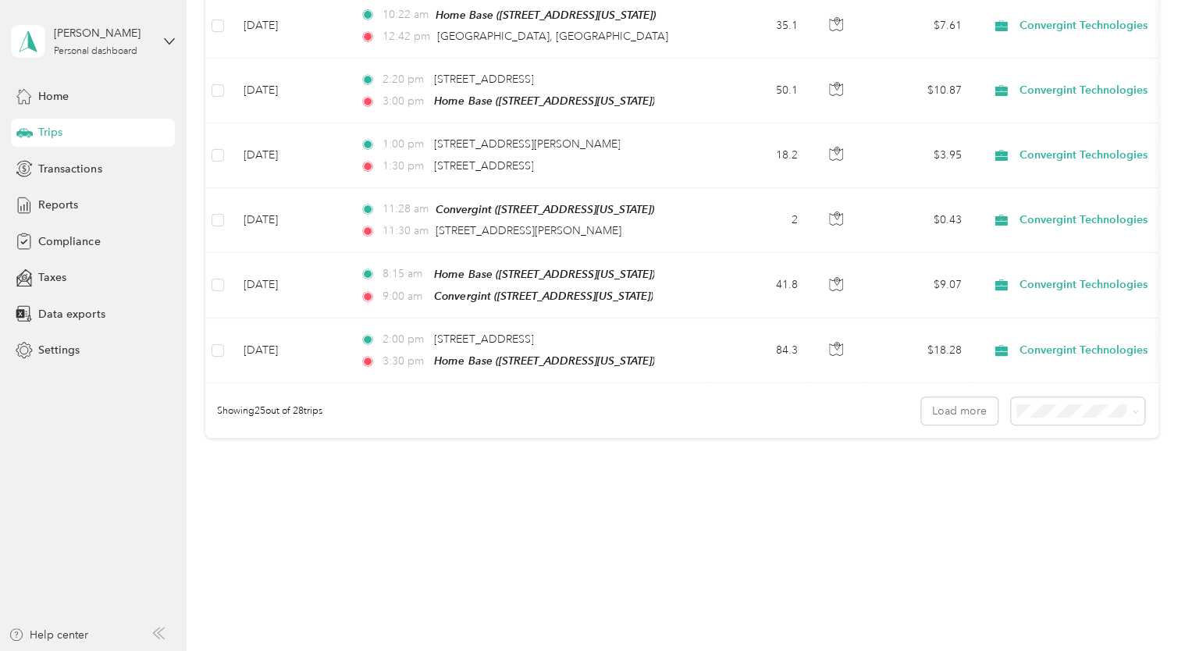
click at [1043, 460] on span "50 per load" at bounding box center [1047, 455] width 58 height 13
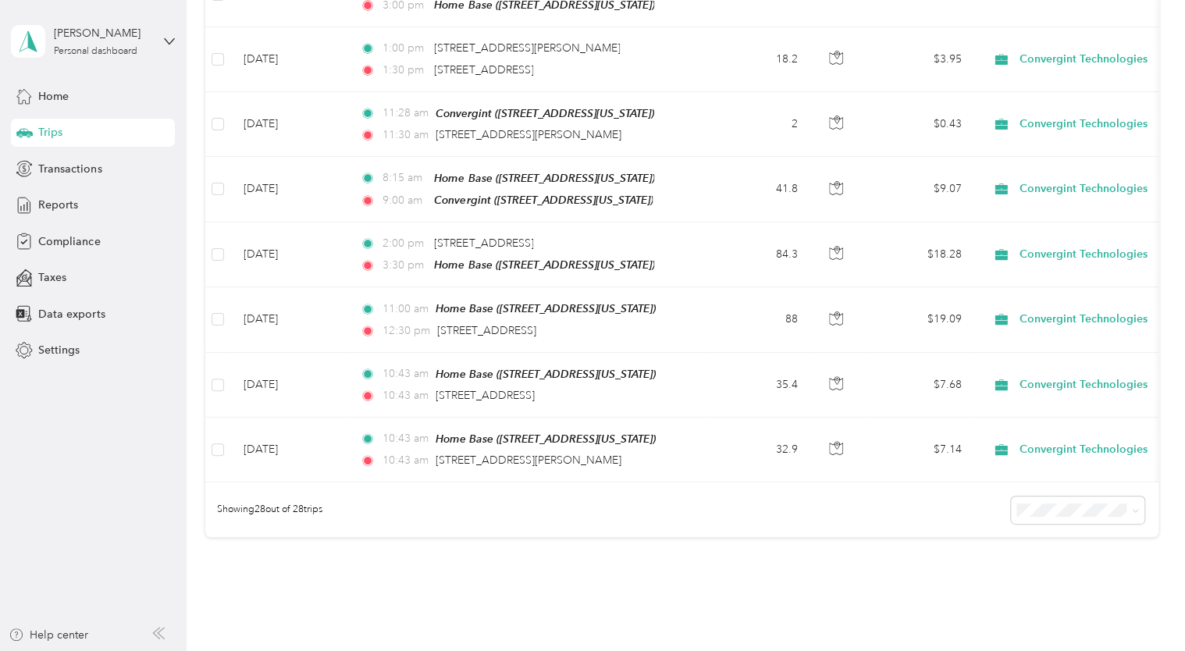
scroll to position [1686, 0]
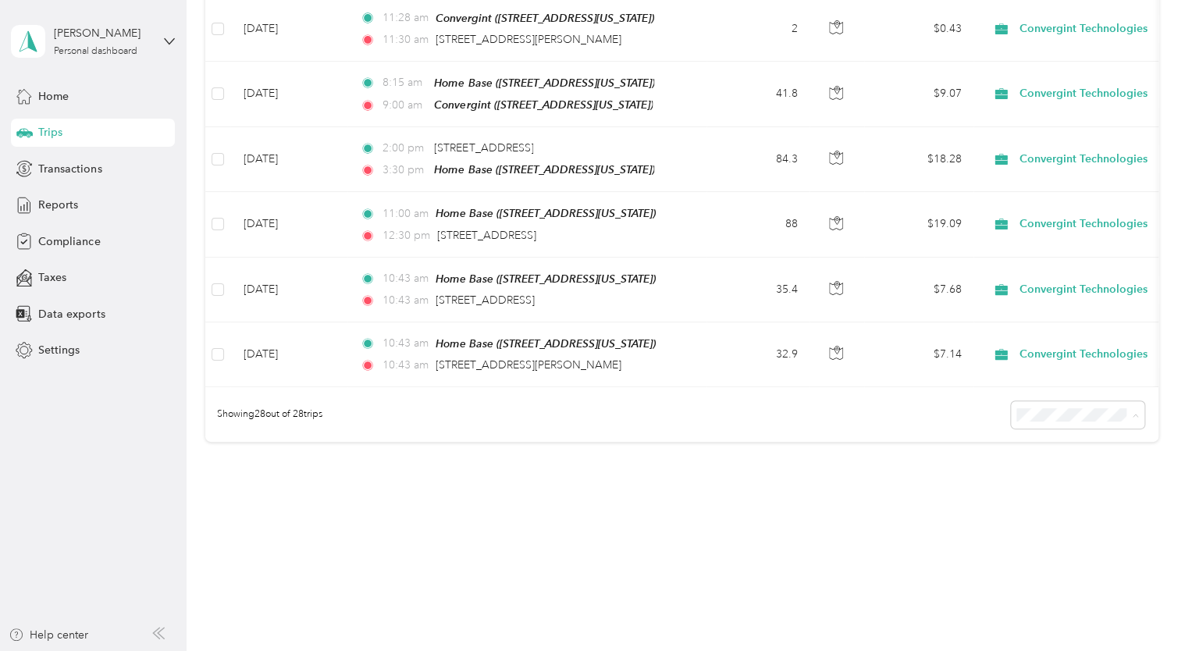
click at [1036, 492] on li "100 per load" at bounding box center [1073, 491] width 133 height 27
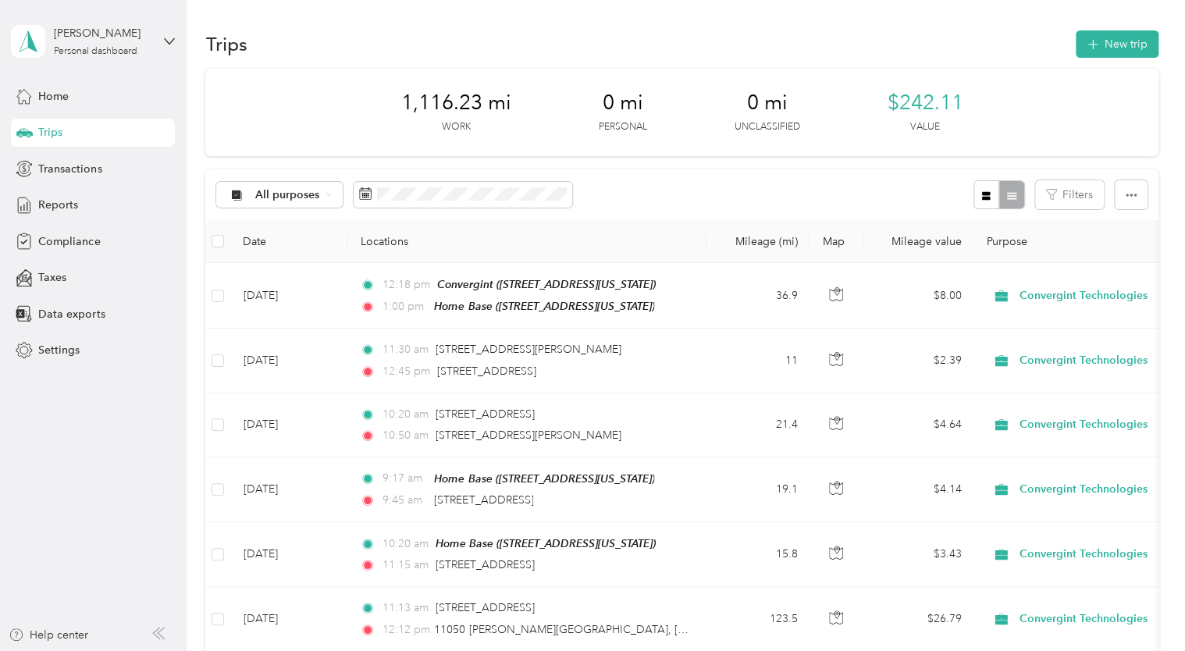
scroll to position [2, 0]
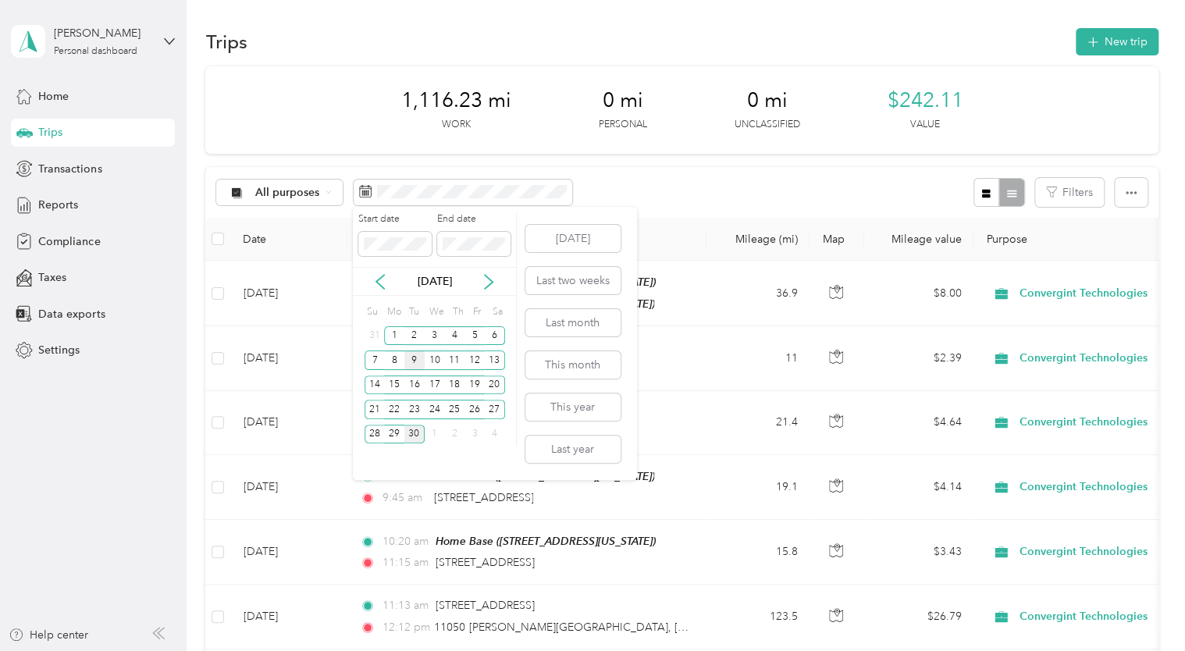
click at [414, 357] on div "9" at bounding box center [414, 360] width 20 height 20
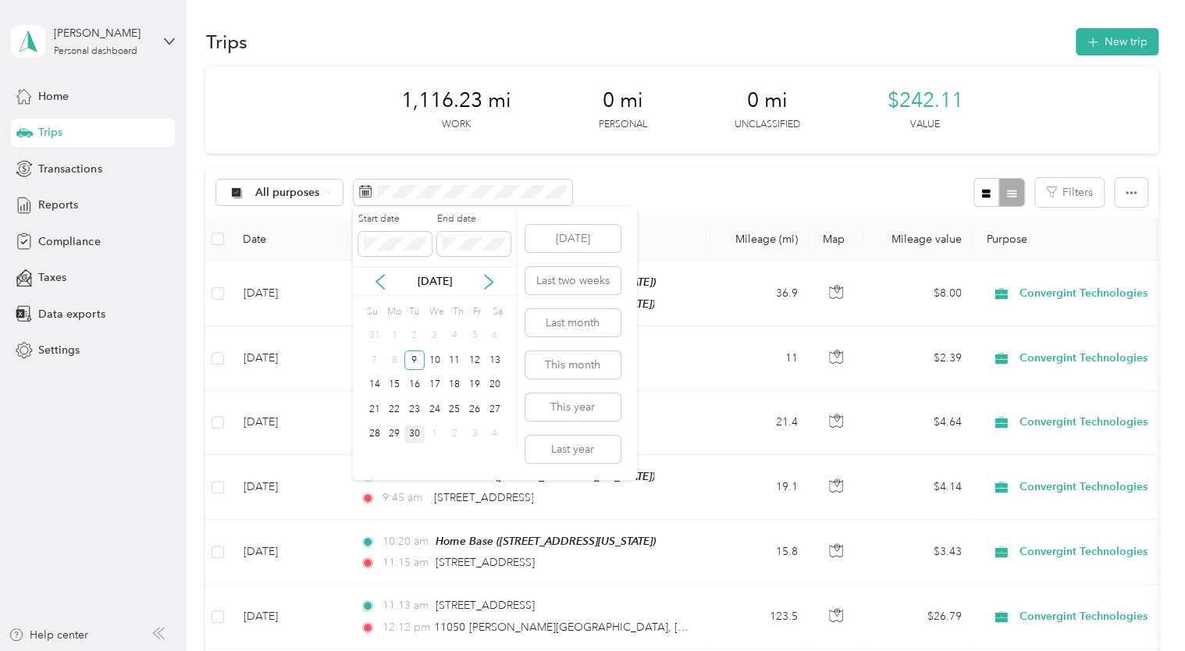
click at [391, 326] on div "1" at bounding box center [394, 336] width 20 height 20
click at [406, 363] on div "9" at bounding box center [414, 360] width 20 height 20
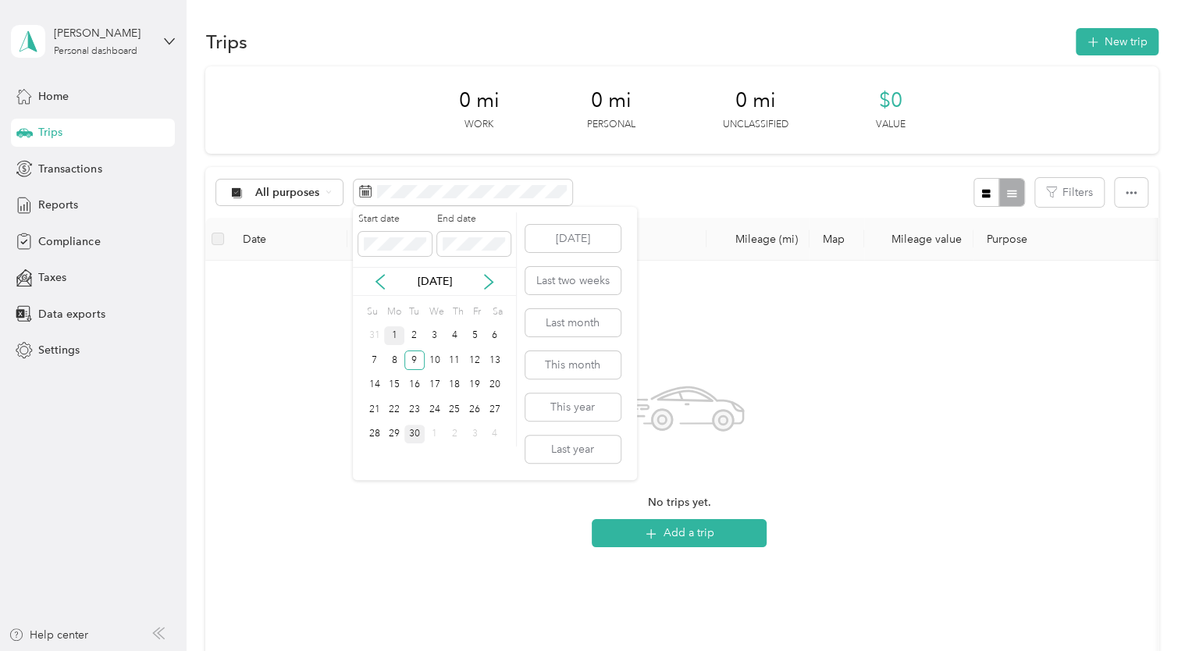
click at [393, 340] on div "1" at bounding box center [394, 336] width 20 height 20
click at [393, 335] on div "1" at bounding box center [394, 336] width 20 height 20
click at [415, 357] on div "9" at bounding box center [414, 360] width 20 height 20
click at [378, 281] on icon at bounding box center [380, 282] width 16 height 16
click at [487, 285] on icon at bounding box center [489, 282] width 16 height 16
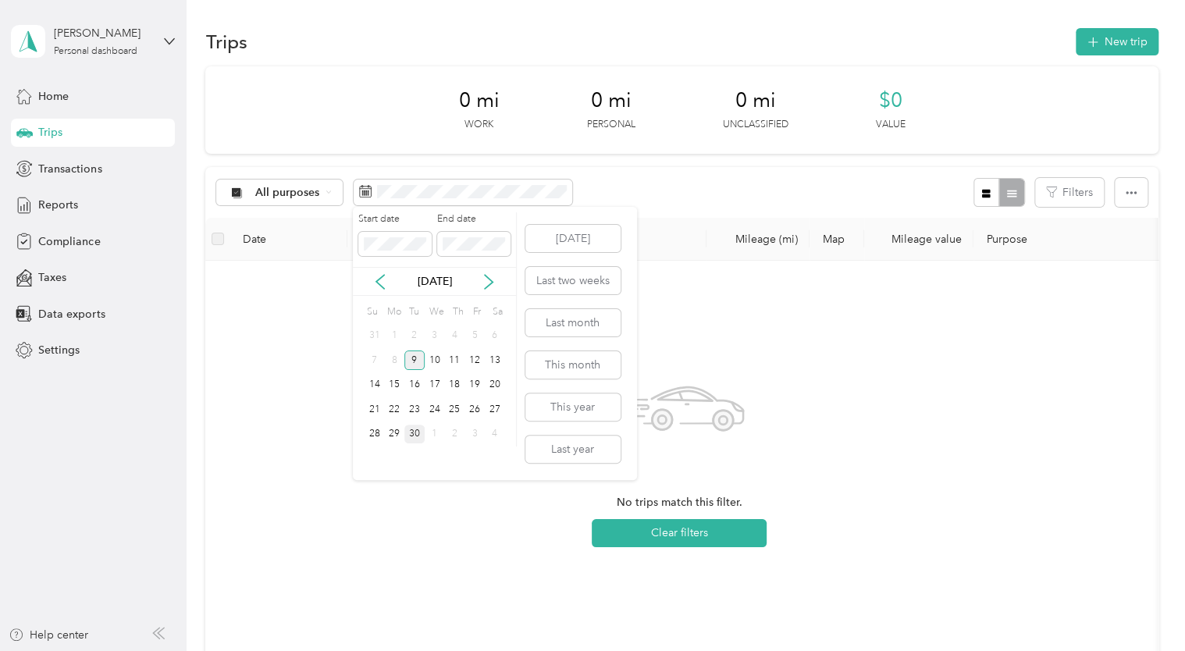
click at [410, 361] on div "9" at bounding box center [414, 360] width 20 height 20
click at [412, 330] on div "2" at bounding box center [414, 336] width 20 height 20
click at [409, 357] on div "9" at bounding box center [414, 360] width 20 height 20
click at [434, 357] on div "10" at bounding box center [435, 360] width 20 height 20
click at [471, 356] on div "12" at bounding box center [474, 360] width 20 height 20
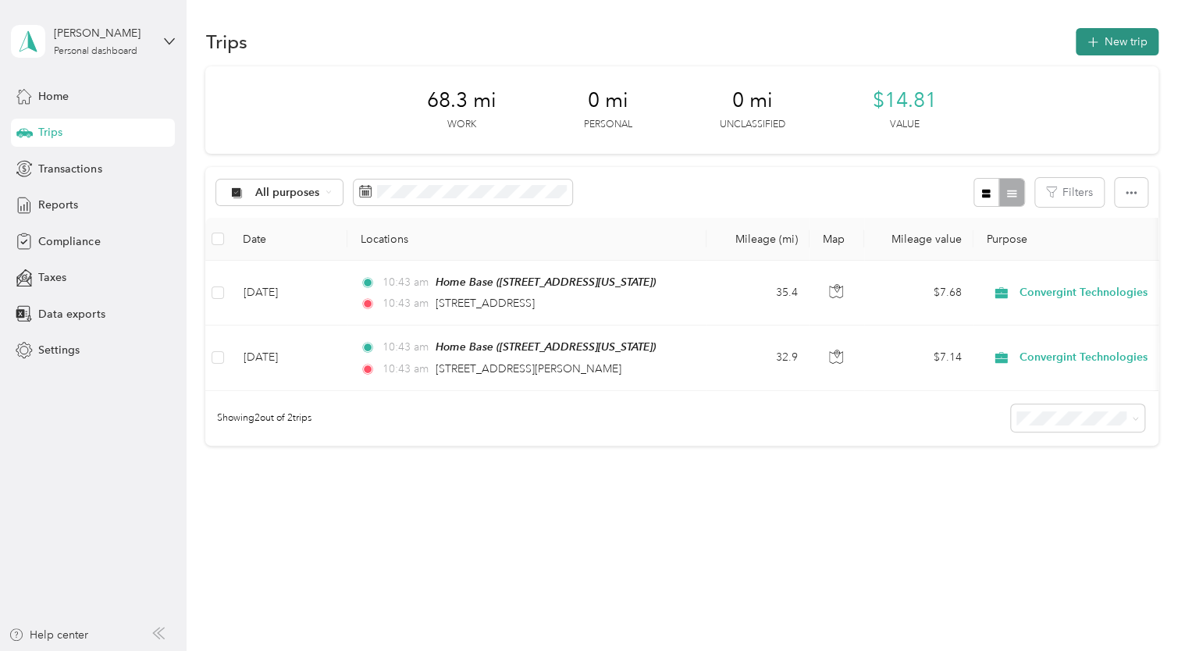
click at [1114, 42] on button "New trip" at bounding box center [1116, 41] width 83 height 27
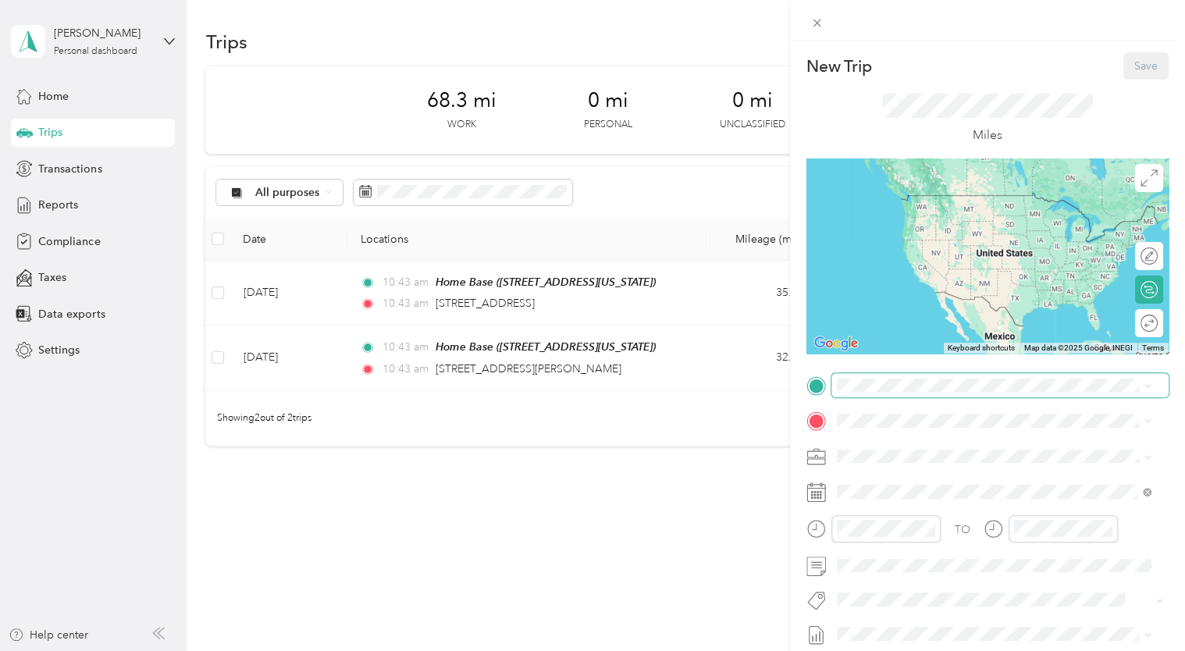
click at [873, 392] on span at bounding box center [999, 385] width 337 height 25
click at [886, 446] on strong "Home Base" at bounding box center [894, 447] width 58 height 14
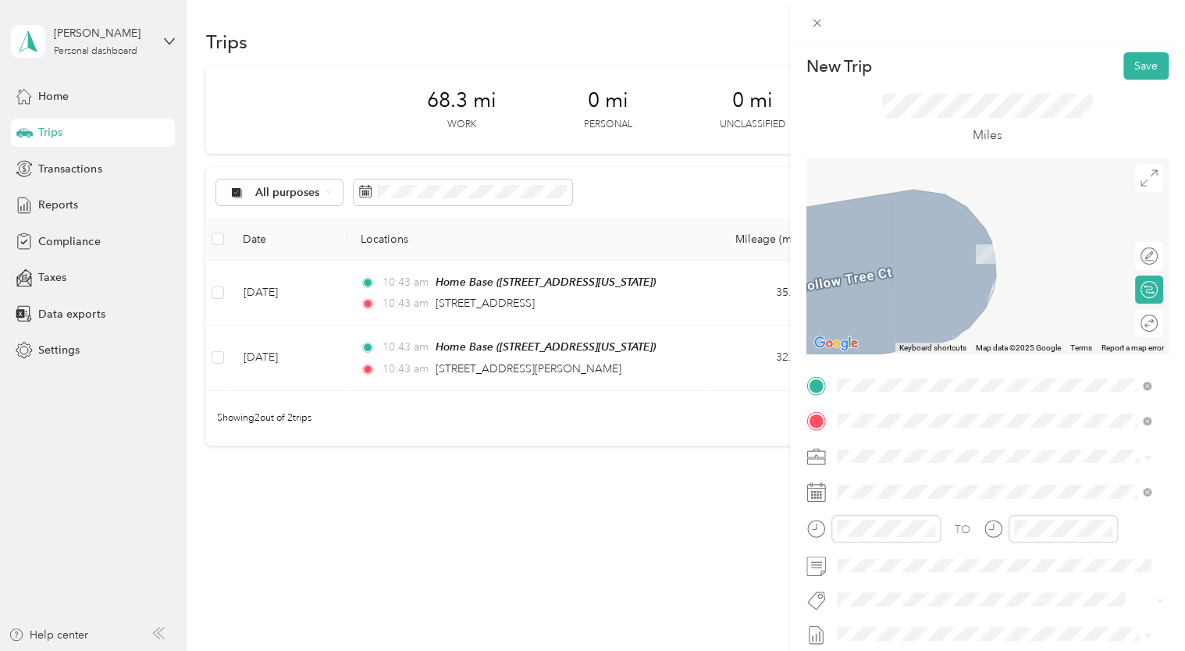
click at [946, 237] on span "11501 Northlake Drive Cincinnati, Ohio 45249, United States" at bounding box center [943, 231] width 156 height 14
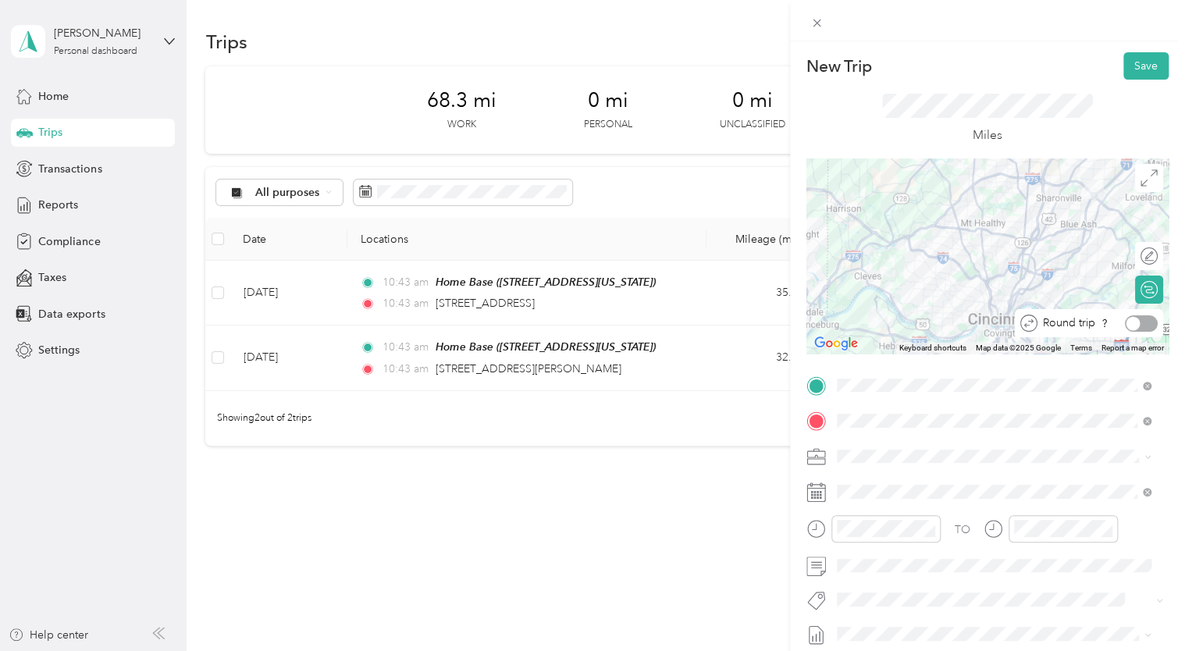
click at [1133, 325] on div at bounding box center [1141, 323] width 33 height 16
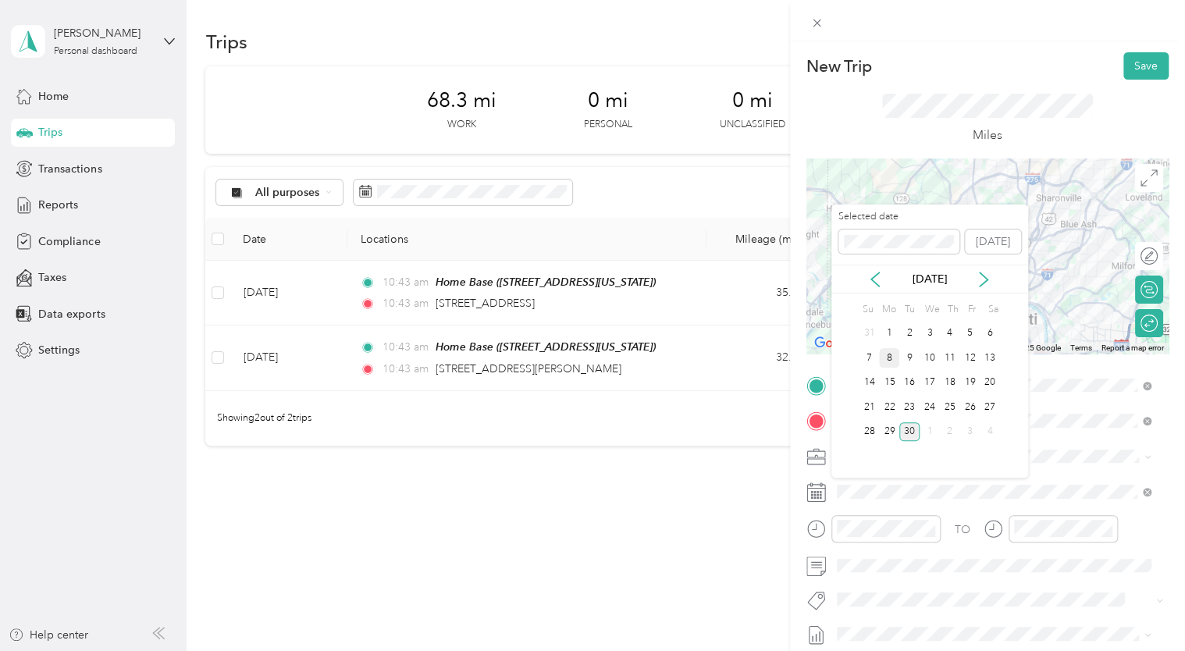
click at [886, 358] on div "8" at bounding box center [889, 358] width 20 height 20
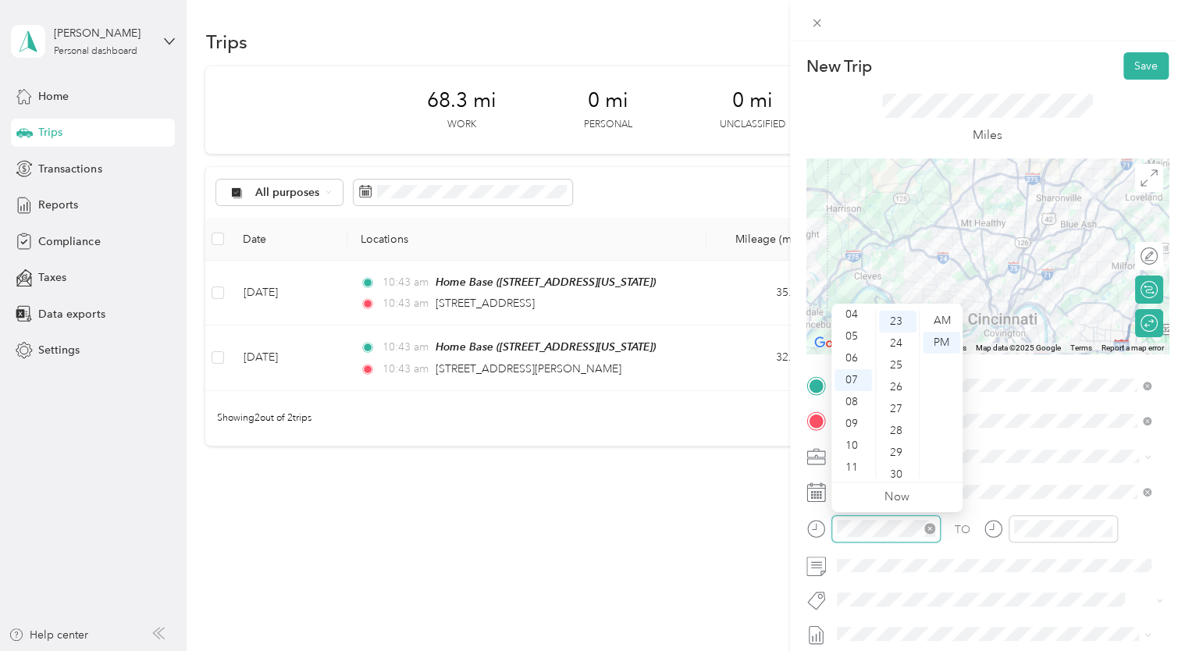
scroll to position [503, 0]
click at [938, 321] on div "AM" at bounding box center [940, 321] width 37 height 22
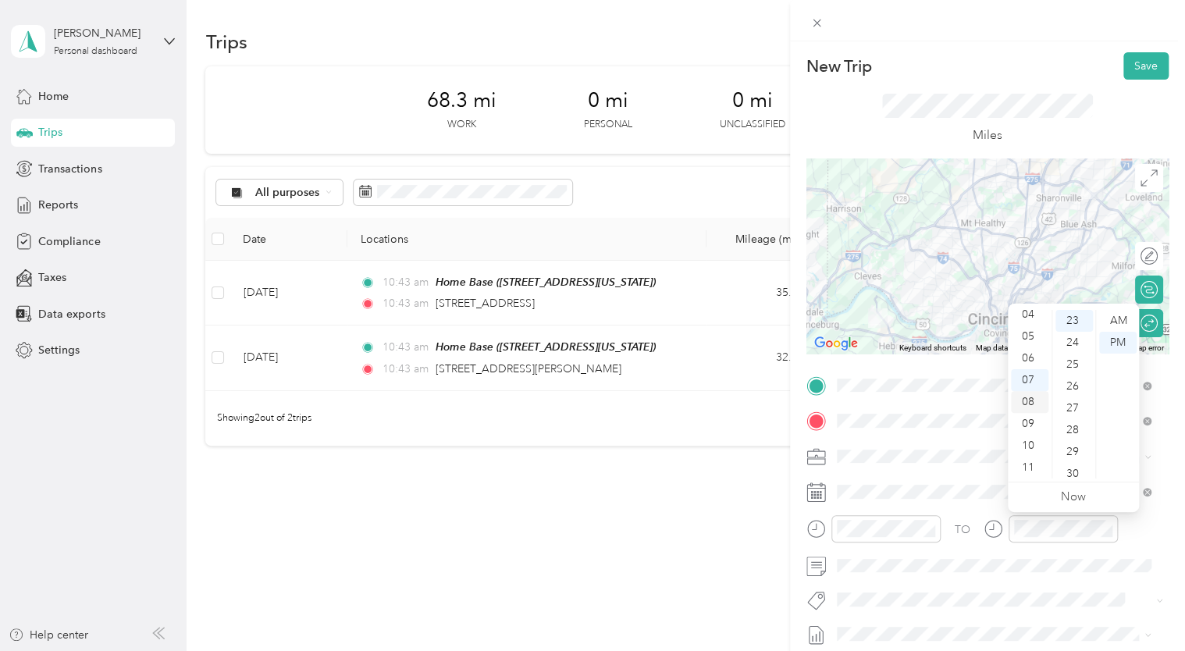
click at [1028, 401] on div "08" at bounding box center [1029, 402] width 37 height 22
click at [1074, 473] on div "30" at bounding box center [1073, 474] width 37 height 22
click at [1117, 323] on div "AM" at bounding box center [1117, 321] width 37 height 22
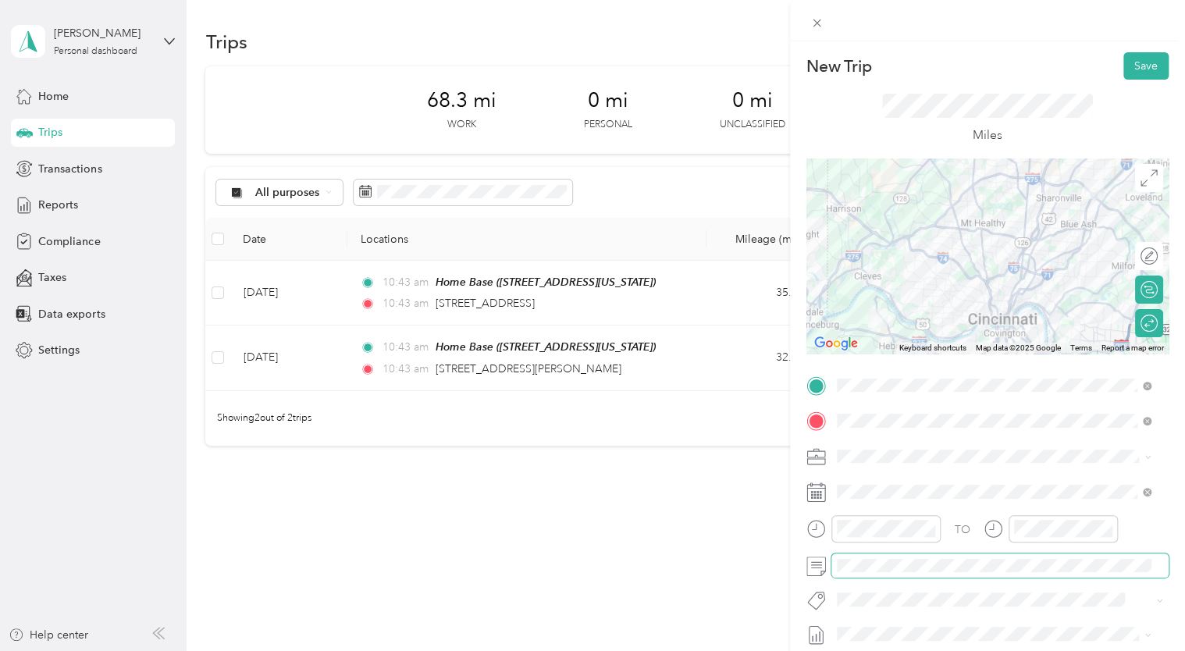
click at [983, 573] on span at bounding box center [999, 565] width 337 height 25
click at [1125, 66] on button "Save" at bounding box center [1145, 65] width 45 height 27
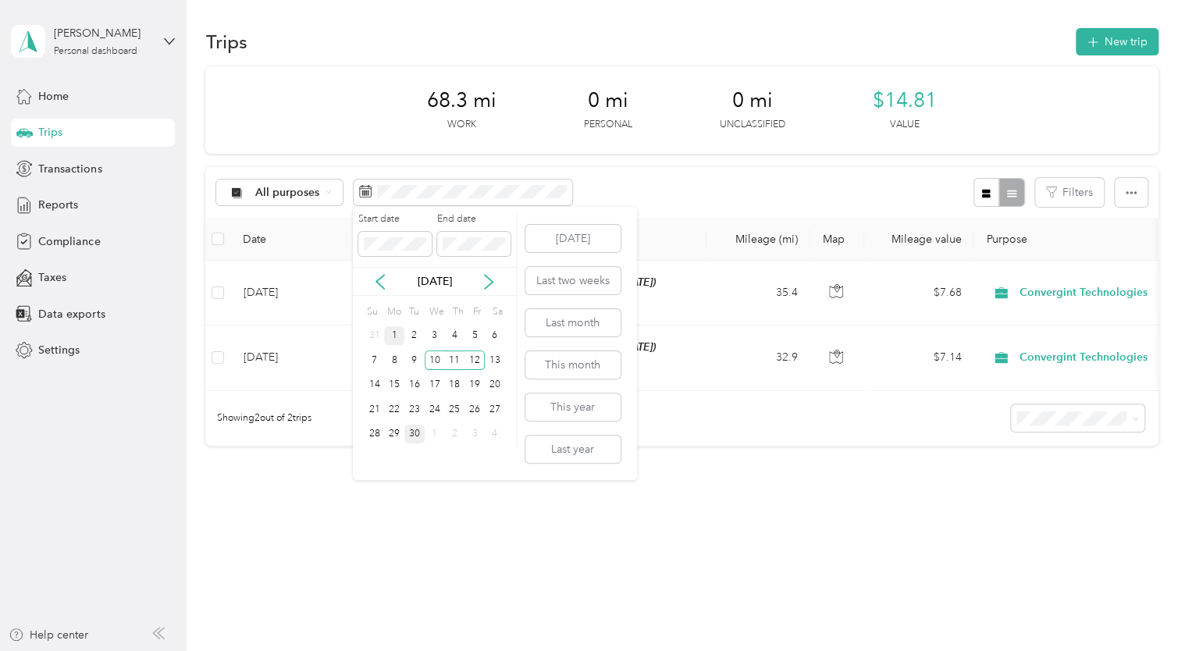
click at [396, 332] on div "1" at bounding box center [394, 336] width 20 height 20
click at [413, 356] on div "9" at bounding box center [414, 360] width 20 height 20
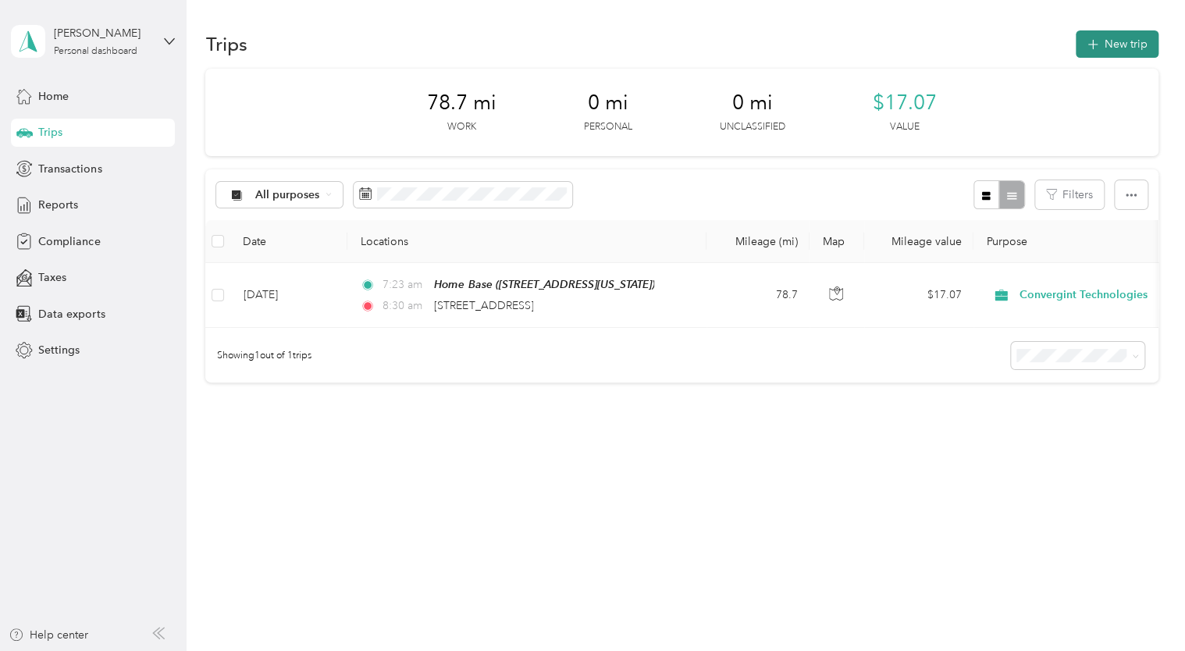
click at [1133, 48] on button "New trip" at bounding box center [1116, 43] width 83 height 27
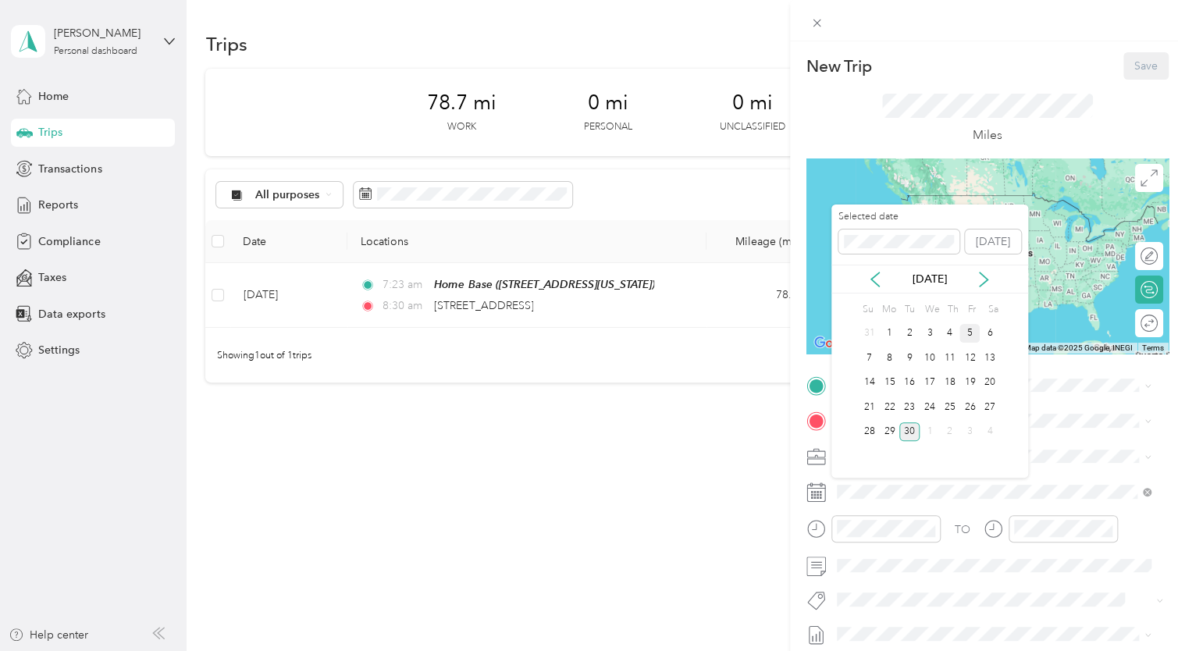
click at [965, 329] on div "5" at bounding box center [969, 334] width 20 height 20
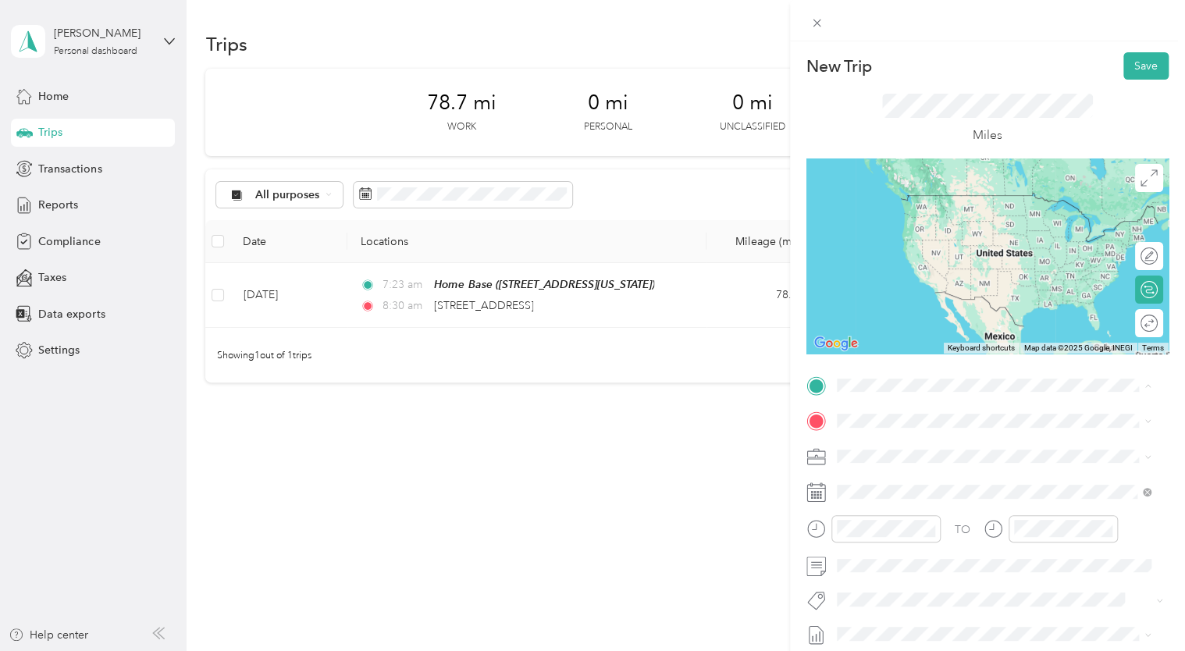
click at [871, 445] on strong "Home Base" at bounding box center [894, 447] width 58 height 14
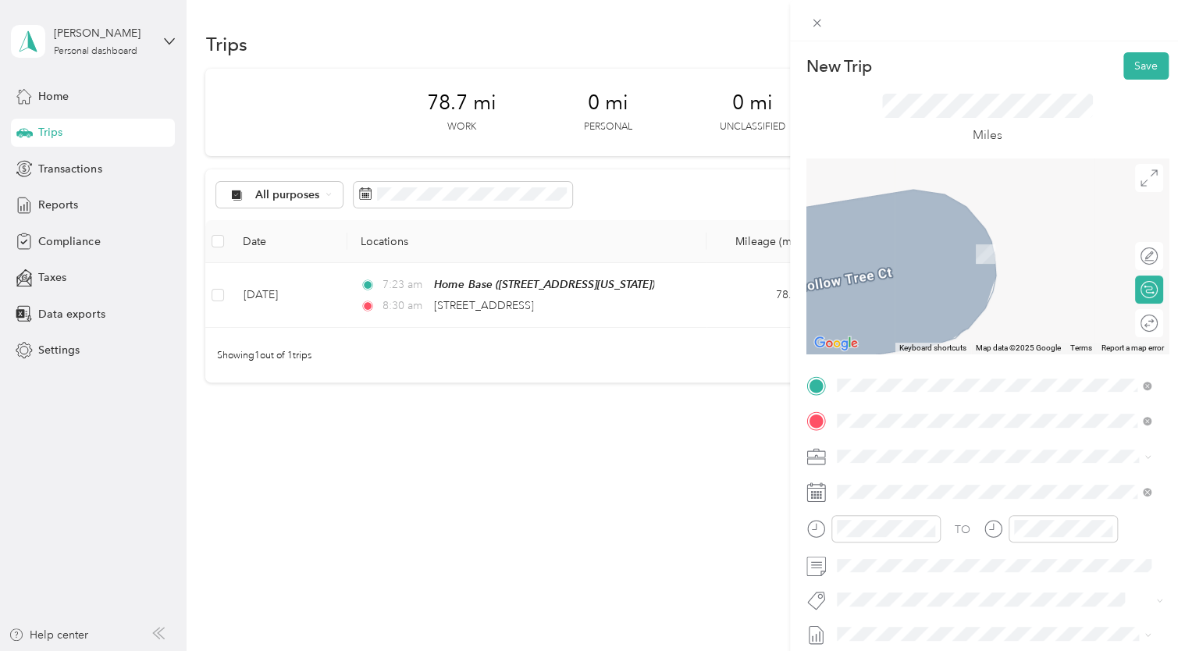
click at [908, 227] on span "8040 Bluegrass Drive Florence, Kentucky 41042, United States" at bounding box center [943, 231] width 156 height 14
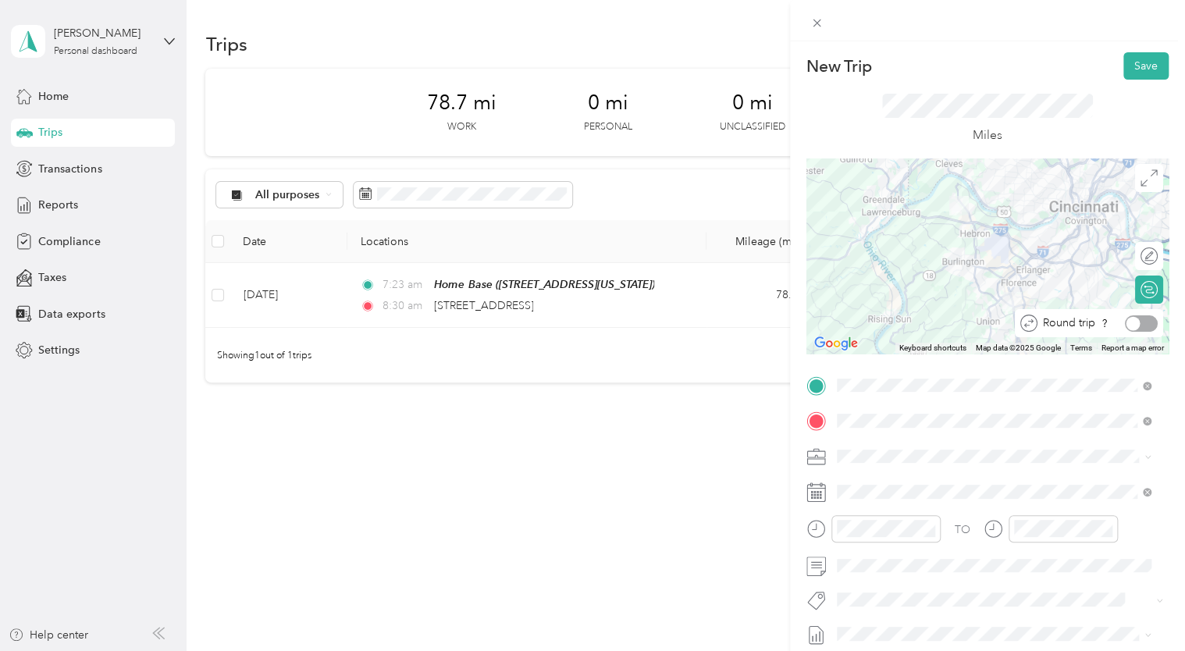
click at [1138, 322] on div at bounding box center [1141, 323] width 33 height 16
click at [1131, 70] on button "Save" at bounding box center [1145, 65] width 45 height 27
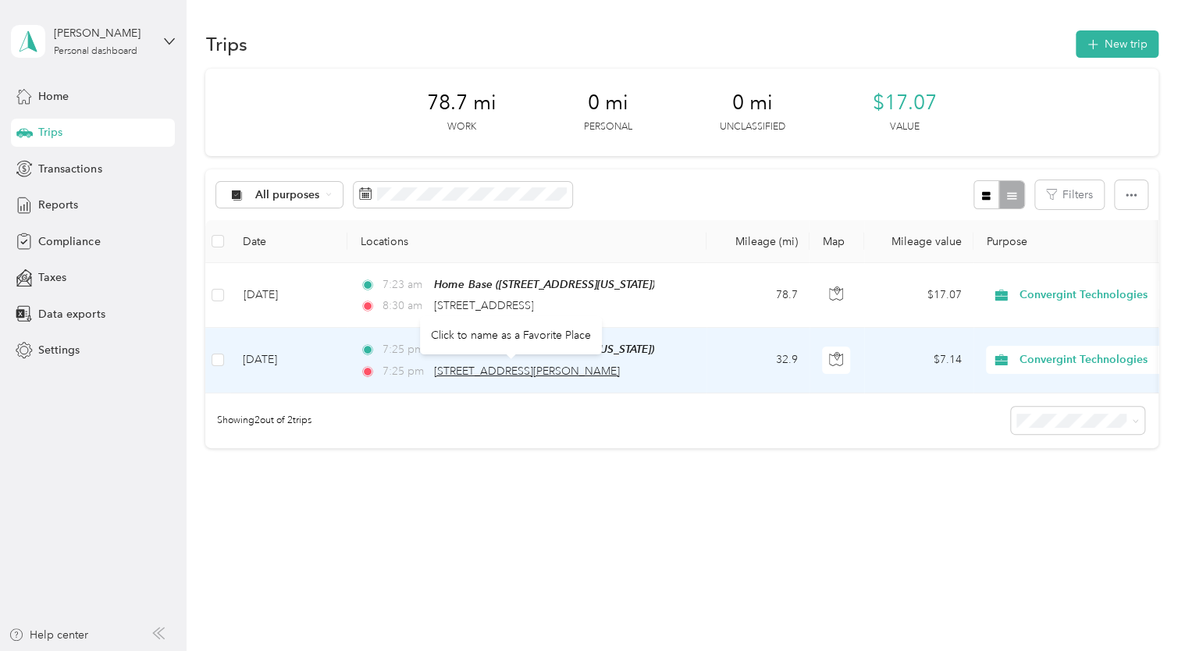
click at [559, 364] on span "8040 Bluegrass Drive, Florence" at bounding box center [527, 370] width 186 height 13
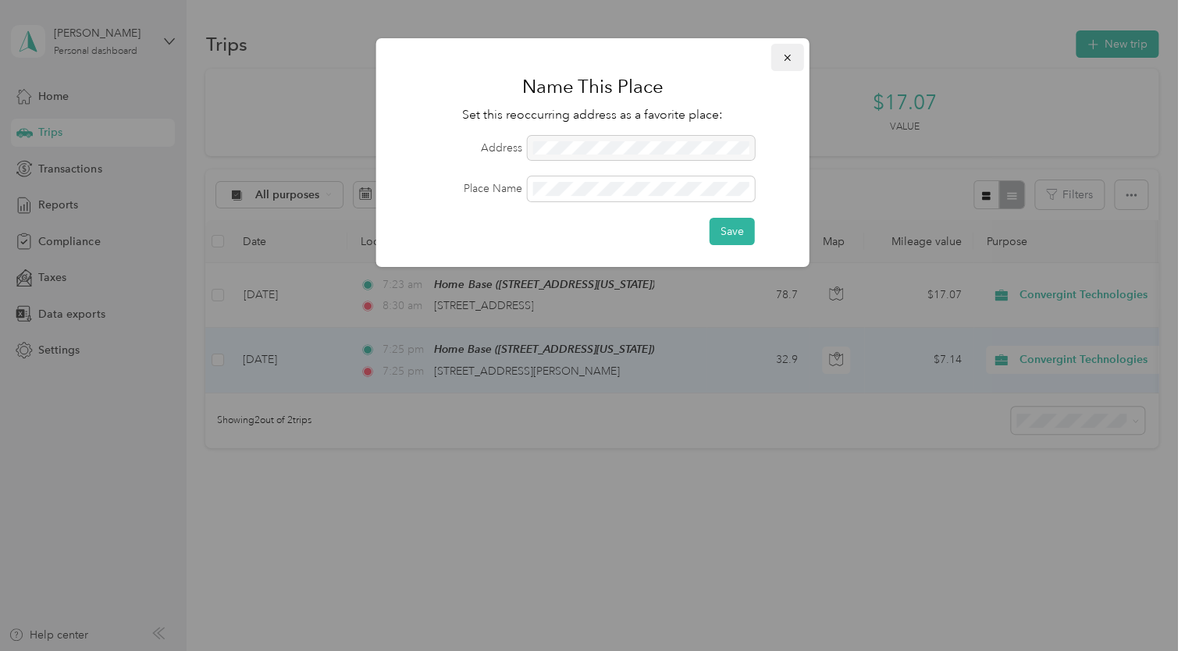
click at [787, 52] on icon "button" at bounding box center [787, 57] width 11 height 11
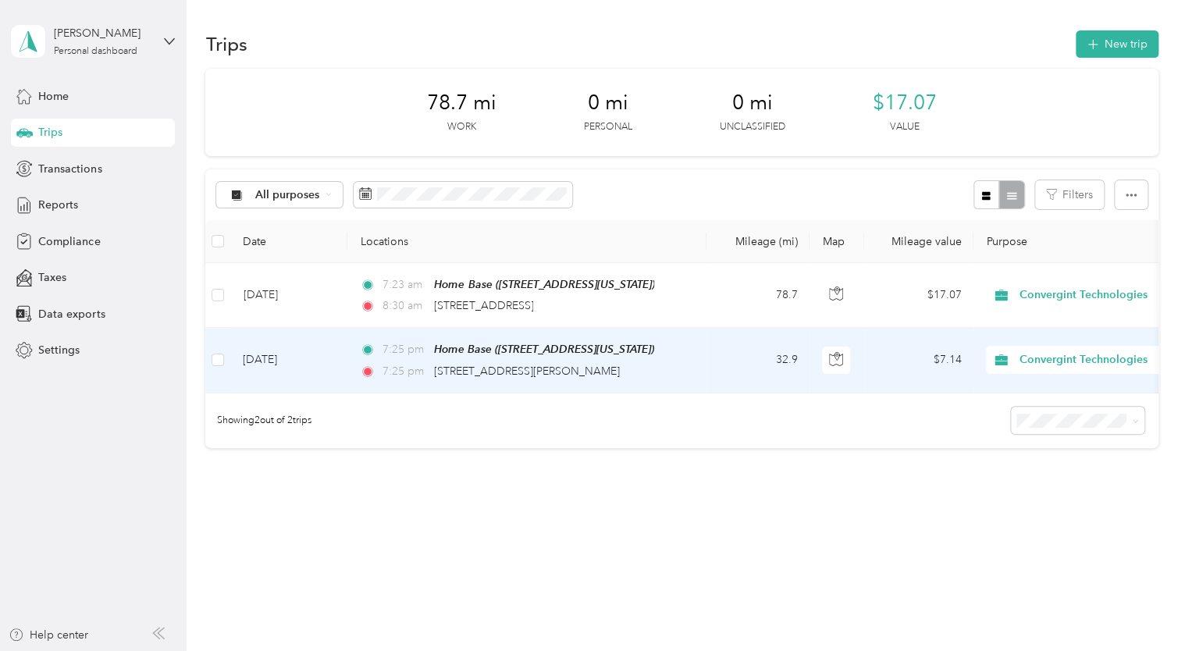
click at [272, 360] on td "Sep 5, 2025" at bounding box center [288, 360] width 117 height 65
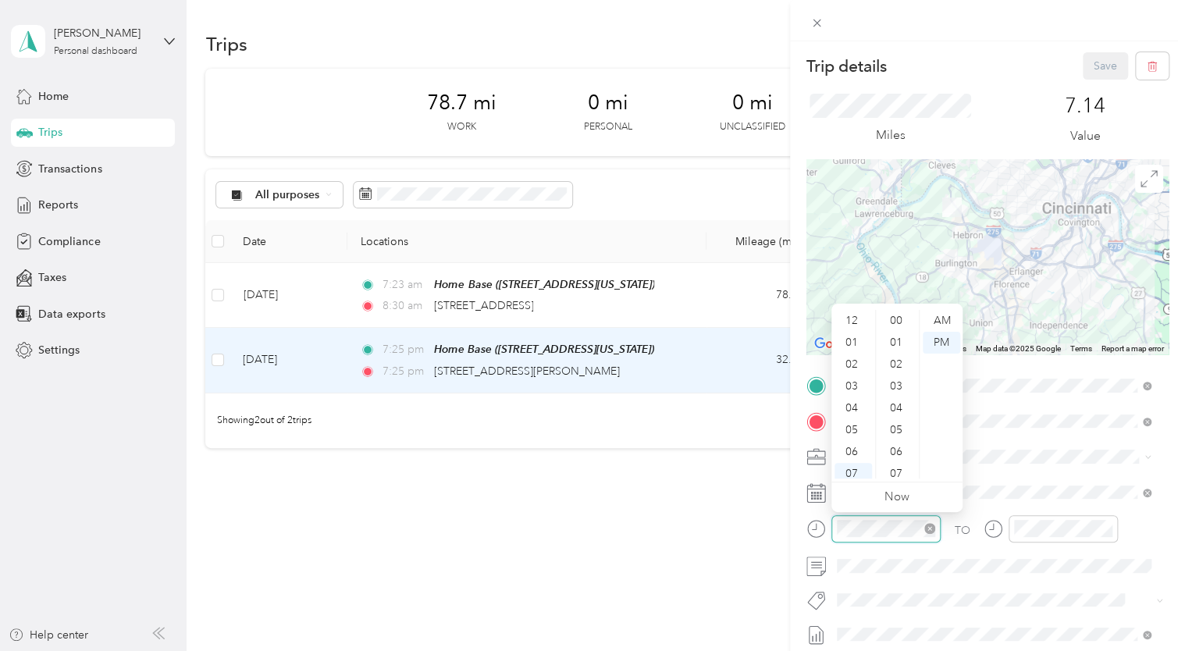
scroll to position [94, 0]
click at [940, 318] on div "AM" at bounding box center [940, 321] width 37 height 22
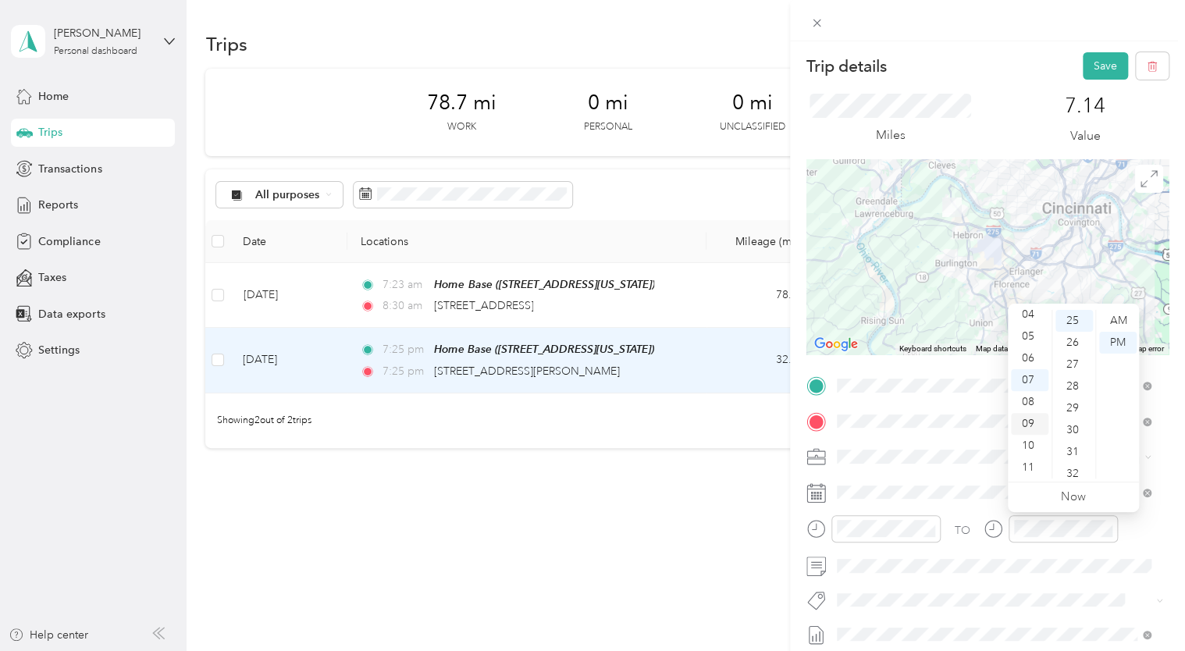
click at [1029, 424] on div "09" at bounding box center [1029, 424] width 37 height 22
click at [1071, 317] on div "00" at bounding box center [1073, 321] width 37 height 22
click at [1116, 317] on div "AM" at bounding box center [1117, 321] width 37 height 22
click at [1121, 318] on div "AM" at bounding box center [1117, 321] width 37 height 22
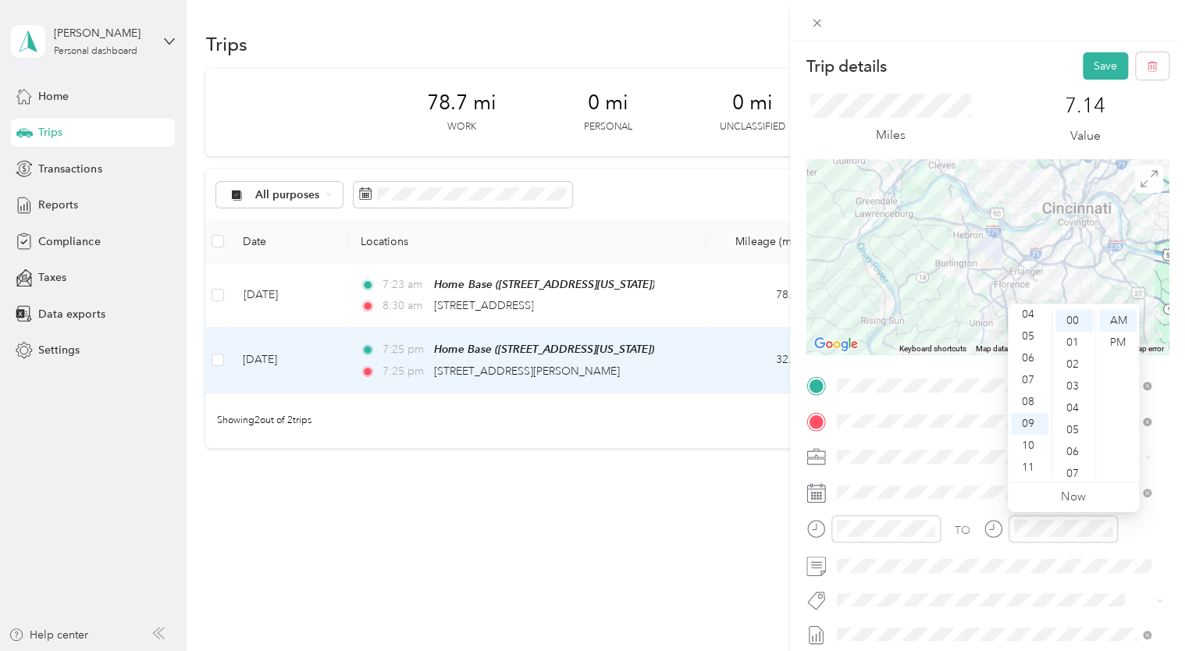
click at [1036, 588] on div "TO Add photo" at bounding box center [987, 561] width 362 height 377
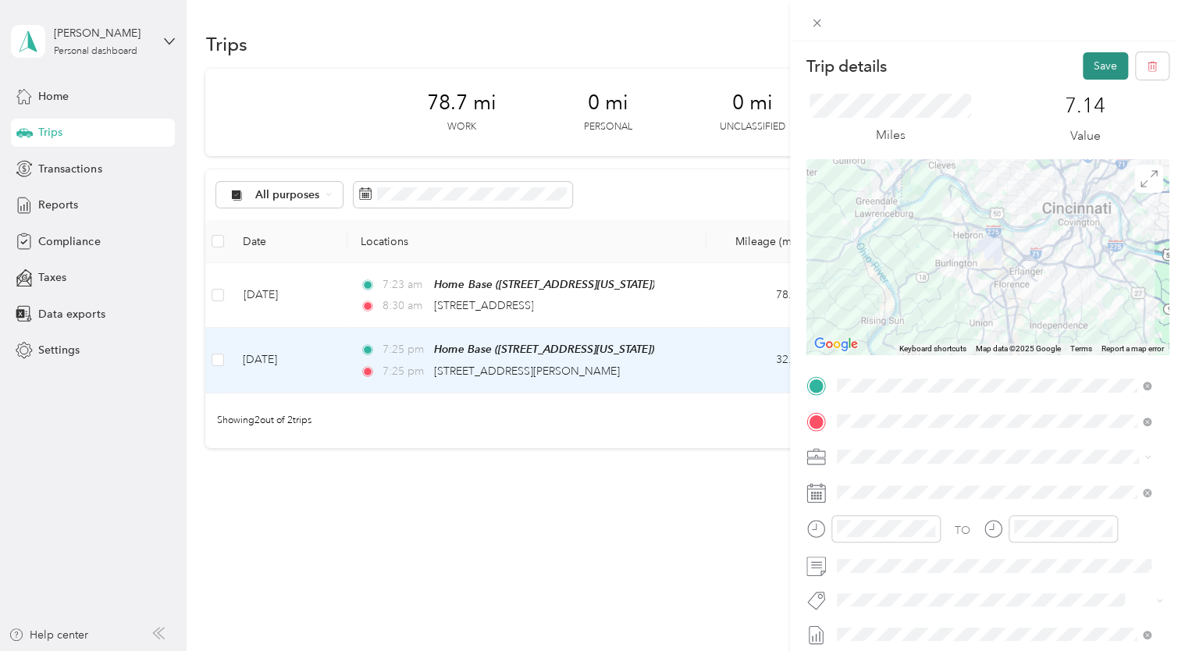
click at [1093, 69] on button "Save" at bounding box center [1104, 65] width 45 height 27
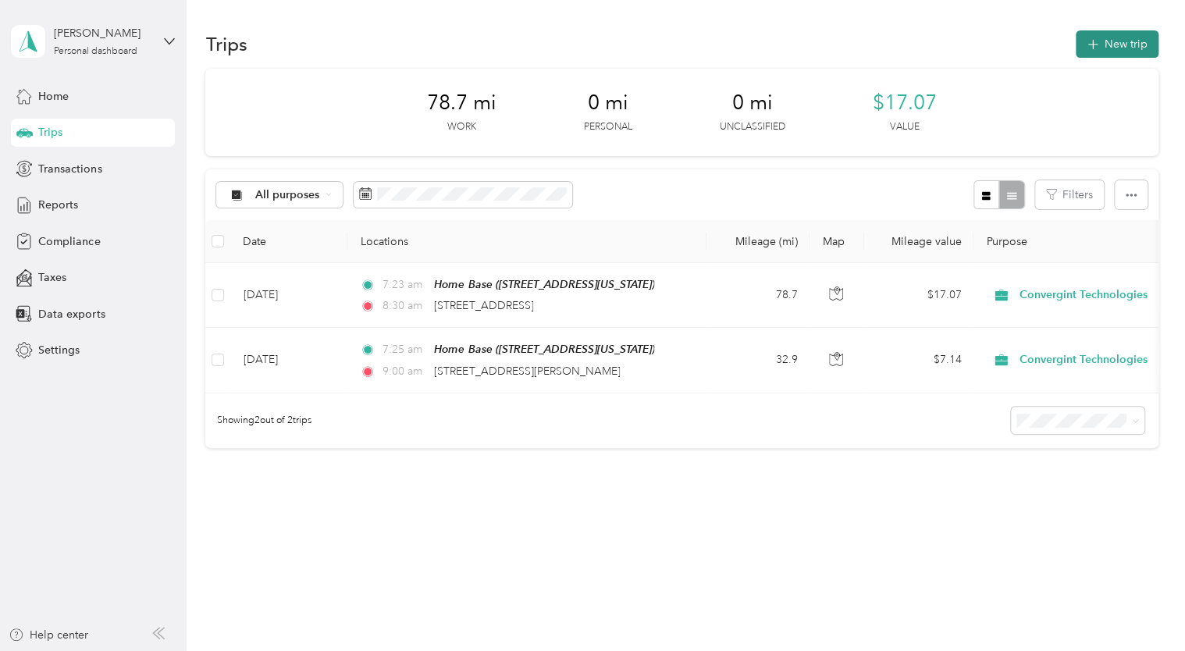
click at [1102, 44] on button "New trip" at bounding box center [1116, 43] width 83 height 27
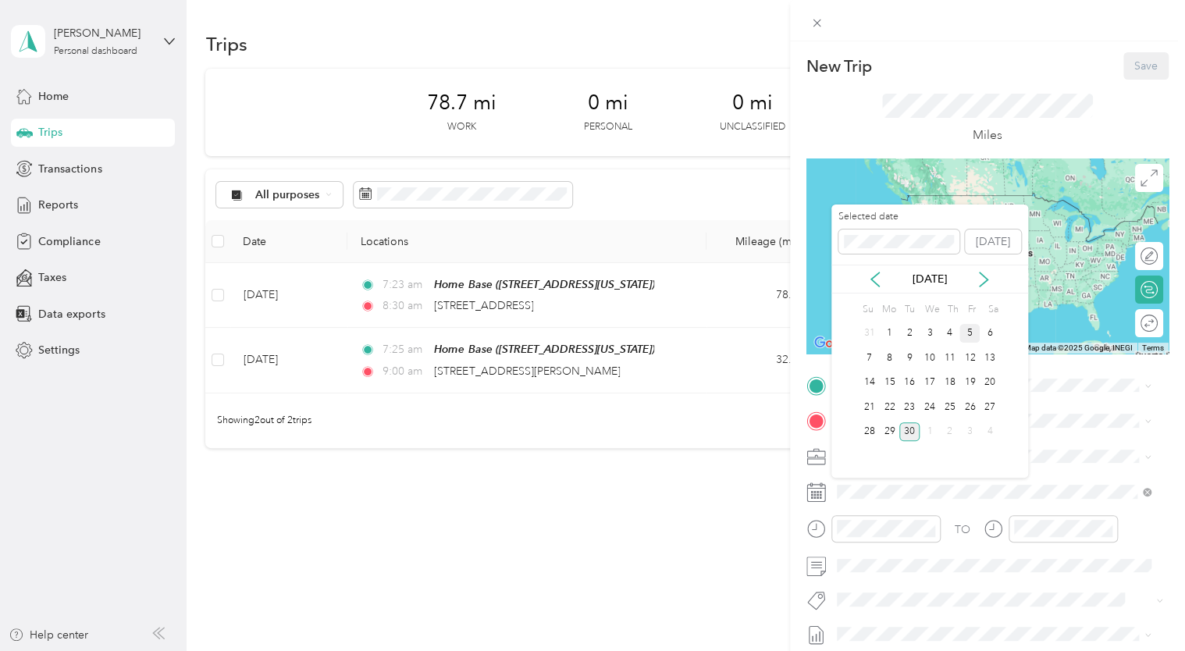
click at [969, 332] on div "5" at bounding box center [969, 334] width 20 height 20
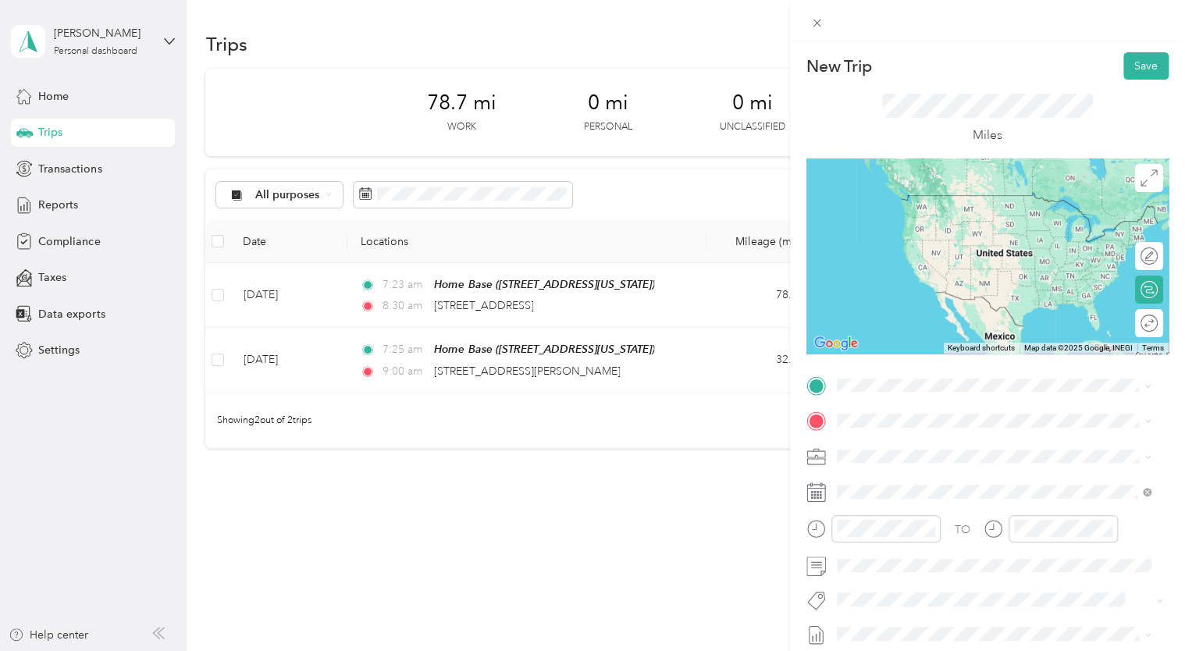
click at [887, 456] on div "Home Base 2119 Hollow Tree Court, Hebron, 41048, Hebron, Kentucky, United States" at bounding box center [943, 455] width 156 height 33
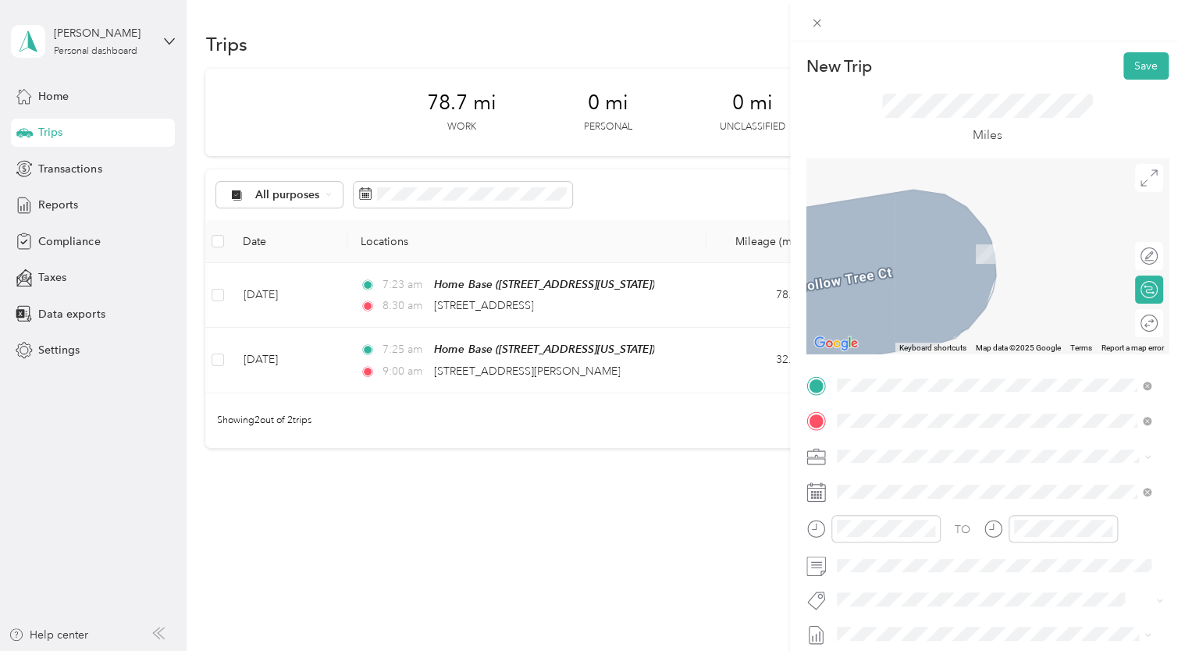
click at [923, 226] on span "7575 Thoroughbred Boulevard Florence, Kentucky 41042, United States" at bounding box center [943, 231] width 156 height 14
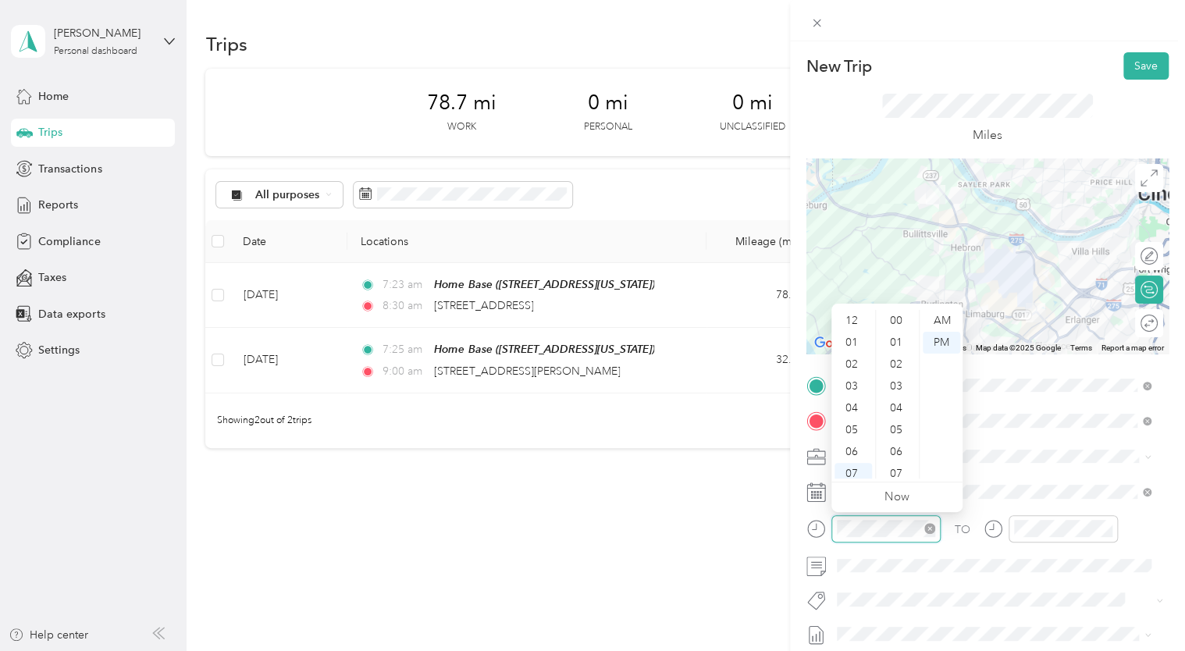
scroll to position [94, 0]
click at [847, 361] on div "02" at bounding box center [852, 360] width 37 height 22
click at [896, 414] on div "30" at bounding box center [897, 408] width 37 height 22
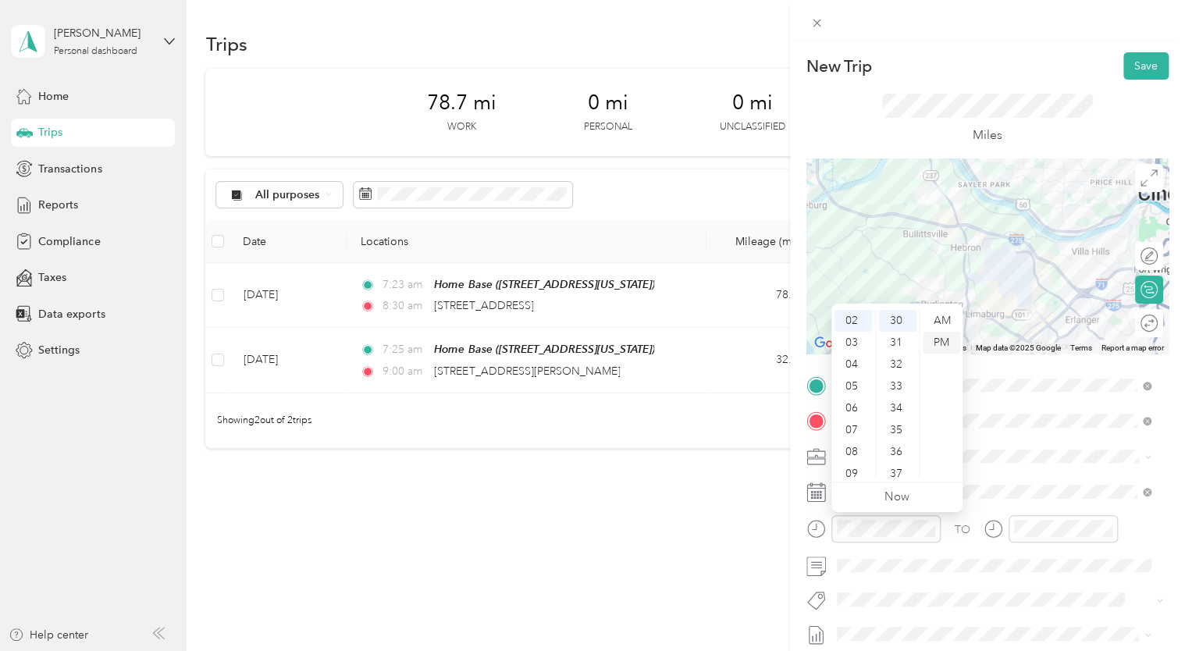
click at [940, 339] on div "PM" at bounding box center [940, 343] width 37 height 22
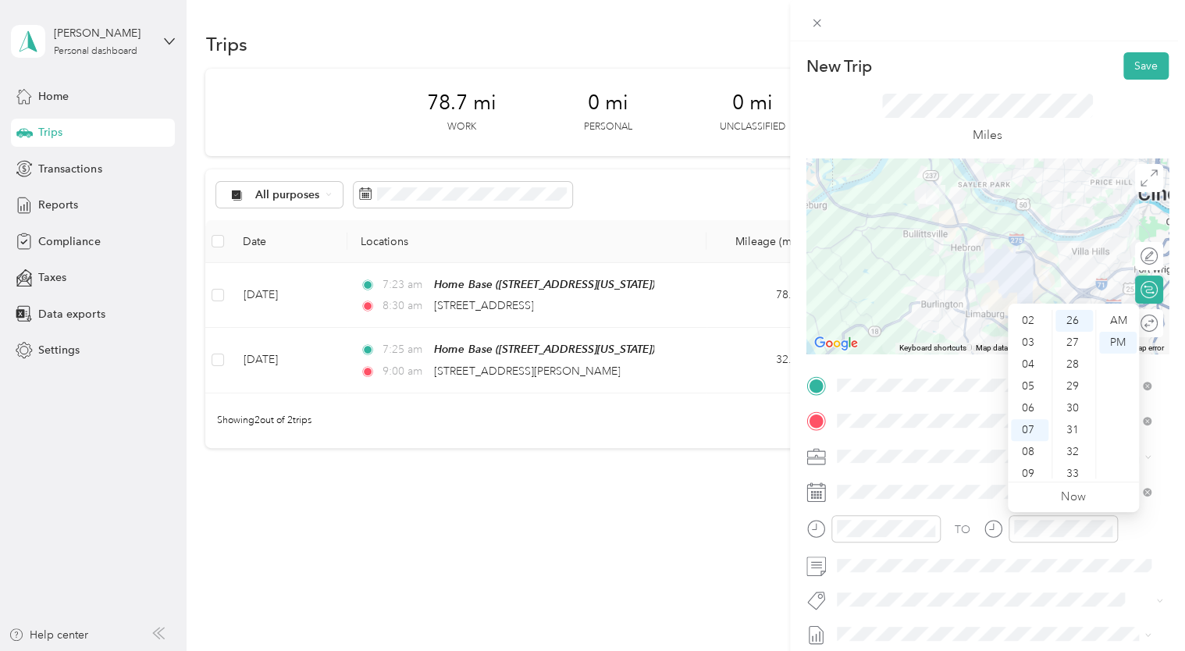
scroll to position [41, 0]
click at [1025, 346] on div "03" at bounding box center [1029, 346] width 37 height 22
click at [1071, 407] on div "30" at bounding box center [1073, 408] width 37 height 22
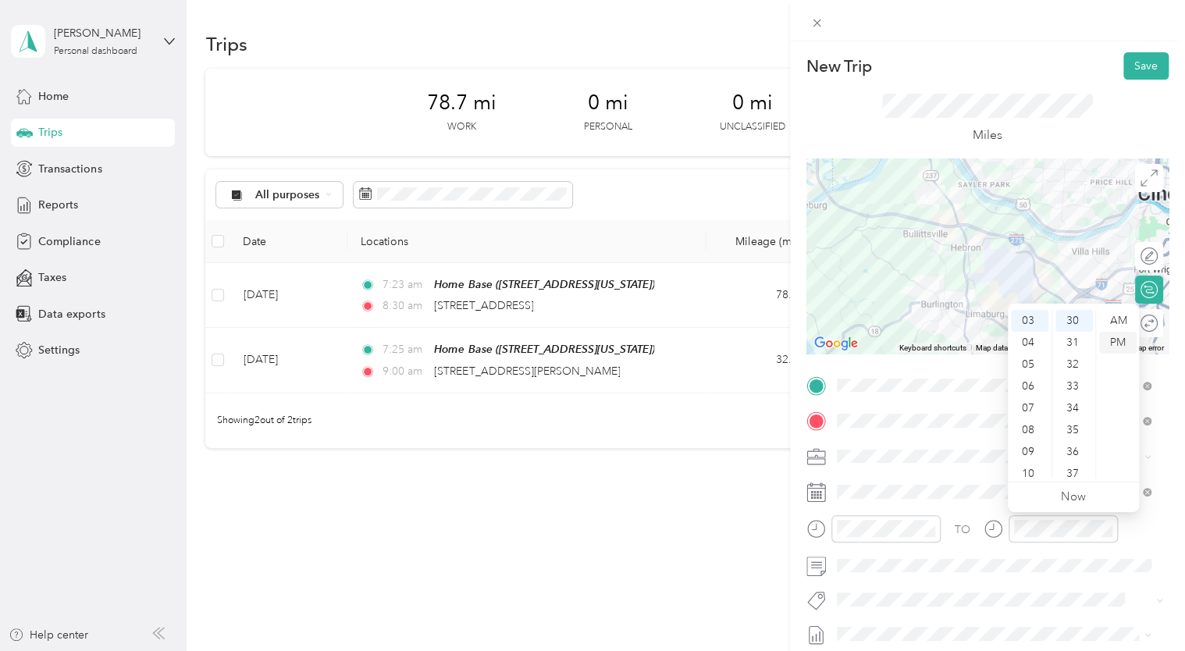
click at [1118, 345] on div "PM" at bounding box center [1117, 343] width 37 height 22
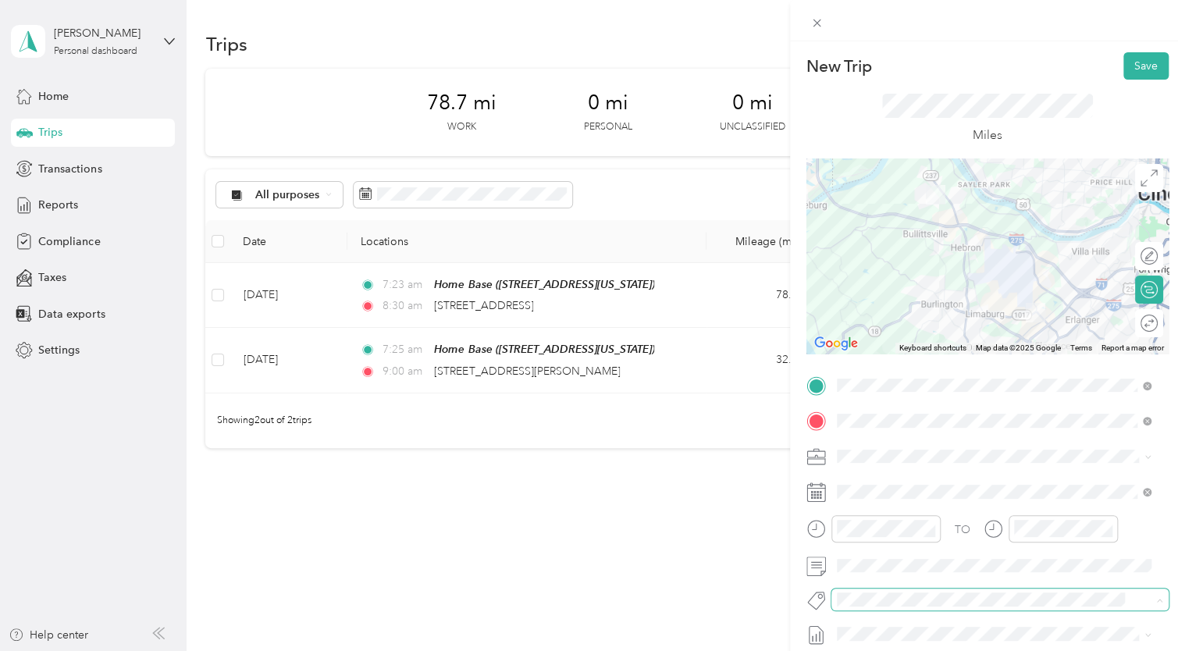
click at [1029, 592] on span at bounding box center [986, 600] width 311 height 16
click at [1133, 322] on div at bounding box center [1141, 323] width 33 height 16
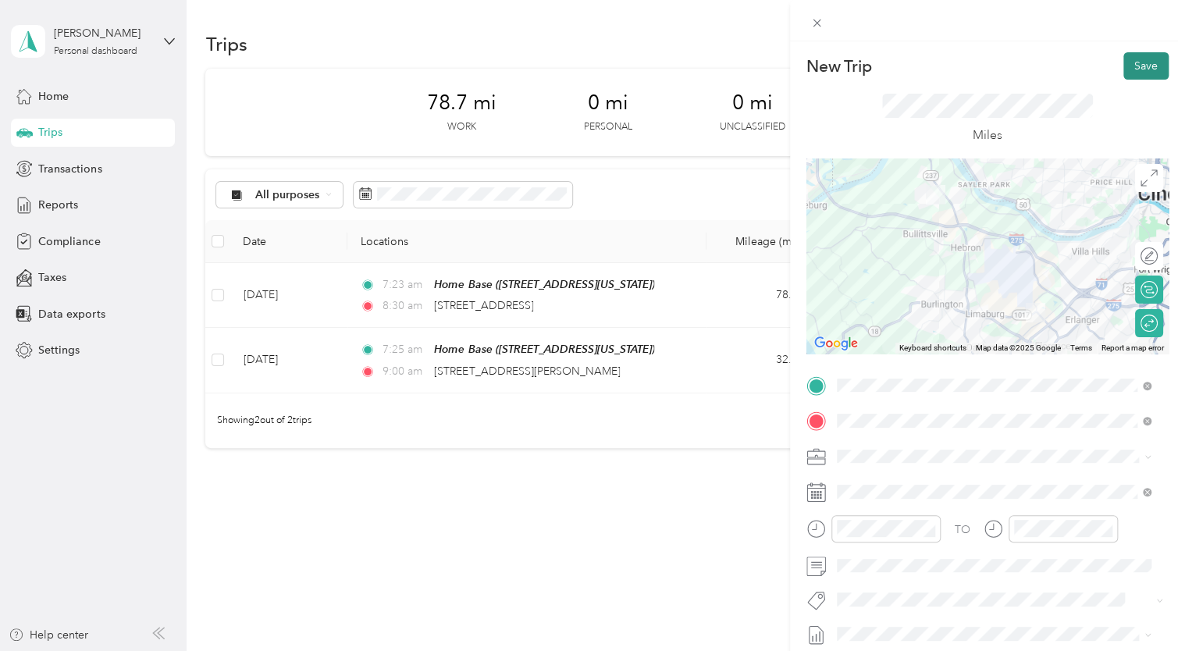
click at [1130, 64] on button "Save" at bounding box center [1145, 65] width 45 height 27
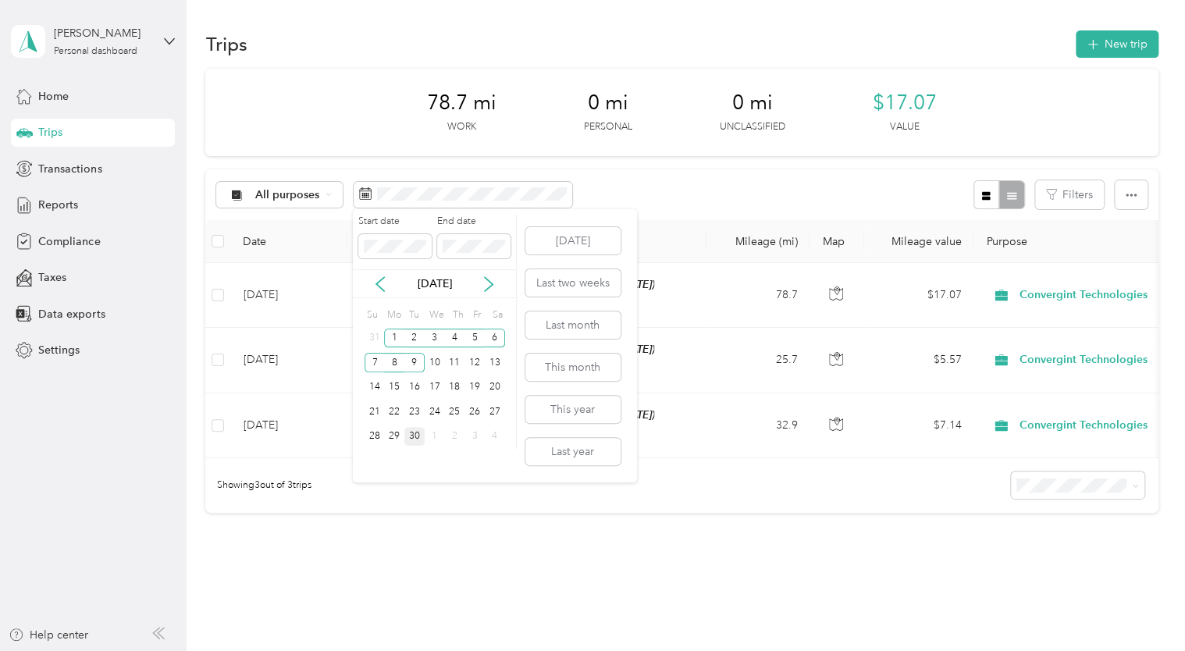
click at [416, 435] on div "30" at bounding box center [414, 437] width 20 height 20
click at [409, 439] on div "30" at bounding box center [414, 437] width 20 height 20
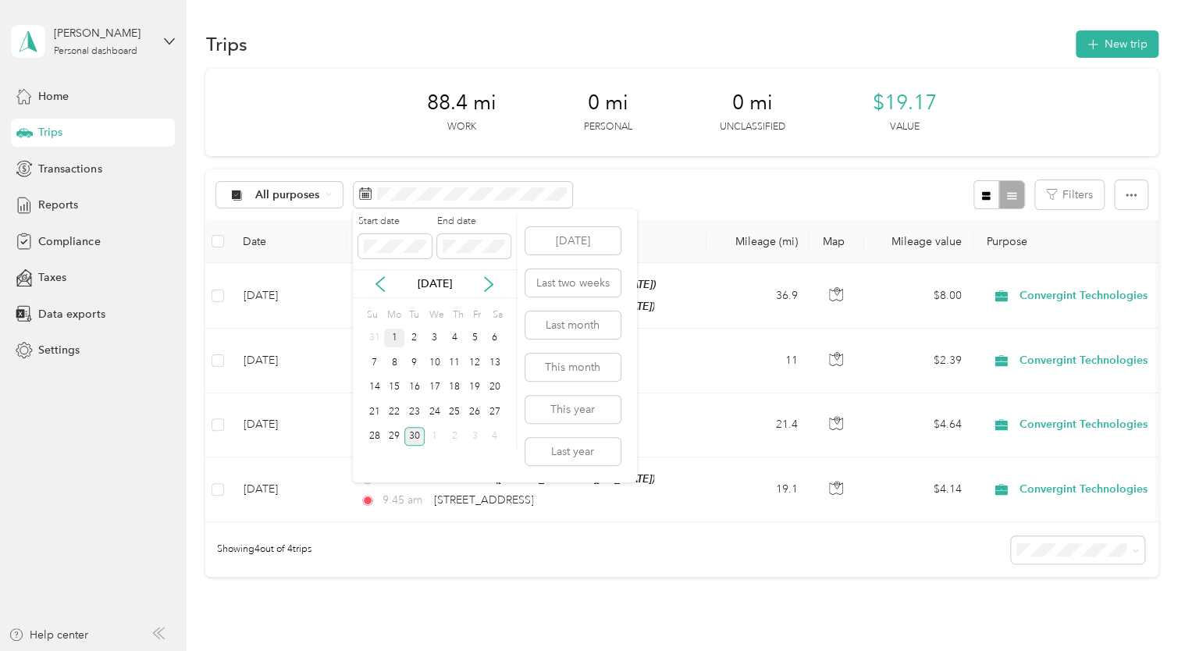
click at [394, 332] on div "1" at bounding box center [394, 339] width 20 height 20
click at [418, 433] on div "30" at bounding box center [414, 437] width 20 height 20
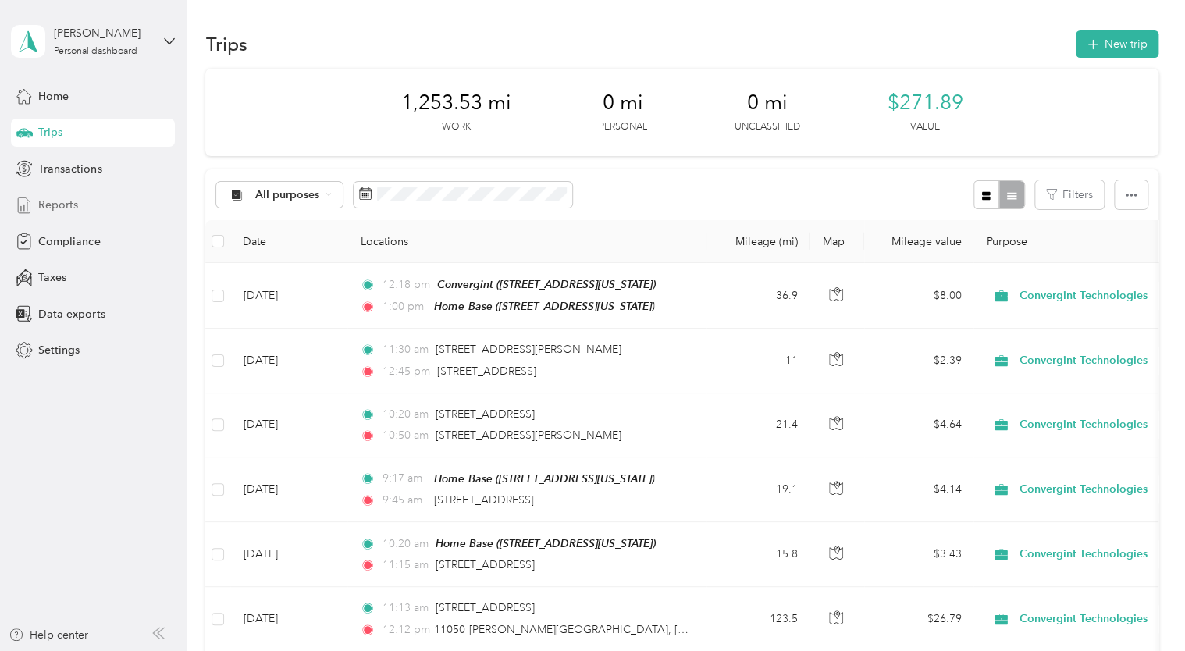
click at [65, 205] on span "Reports" at bounding box center [58, 205] width 40 height 16
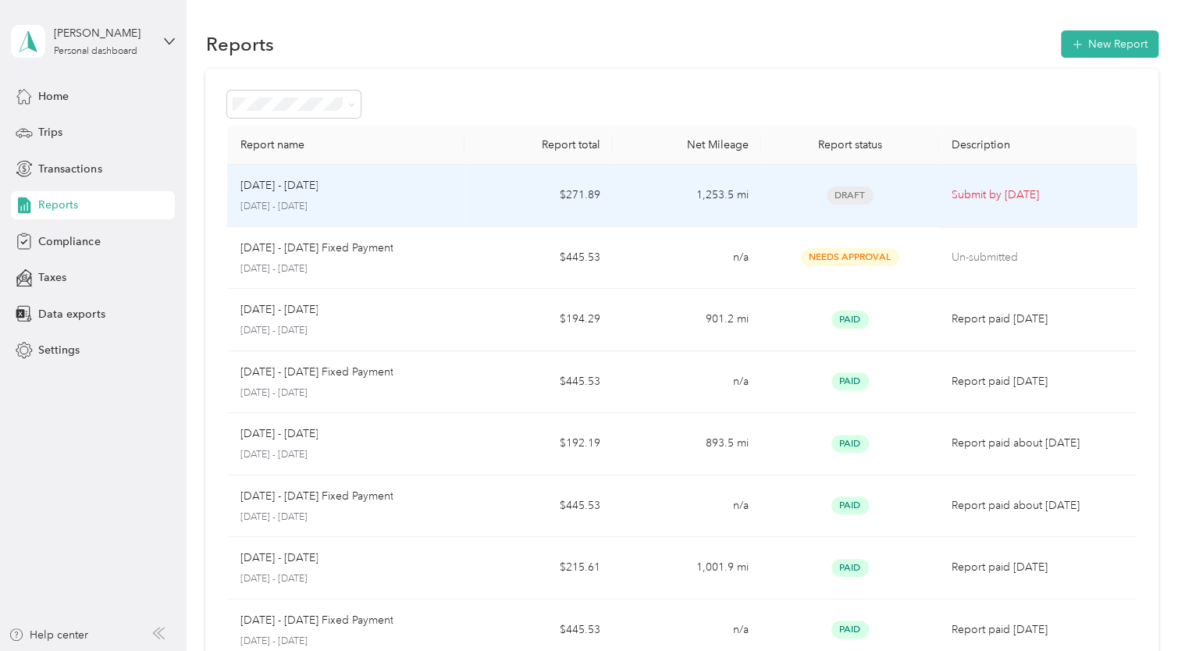
click at [997, 198] on p "Submit by Oct. 4, 2025" at bounding box center [1036, 195] width 172 height 17
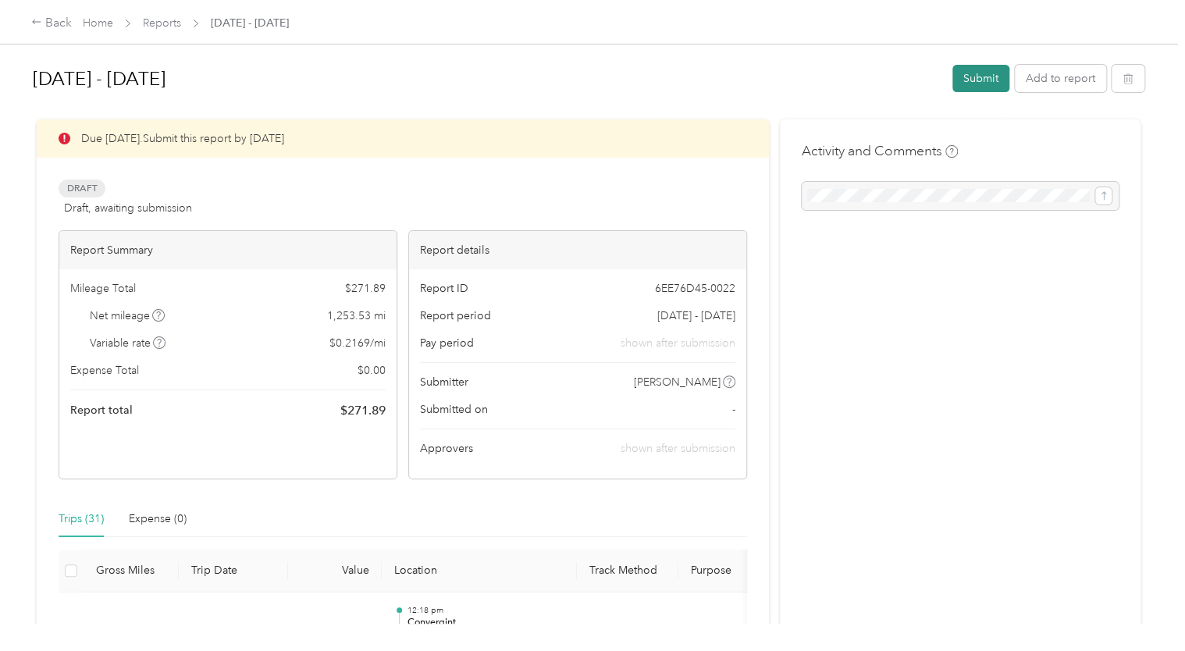
click at [981, 77] on button "Submit" at bounding box center [980, 78] width 57 height 27
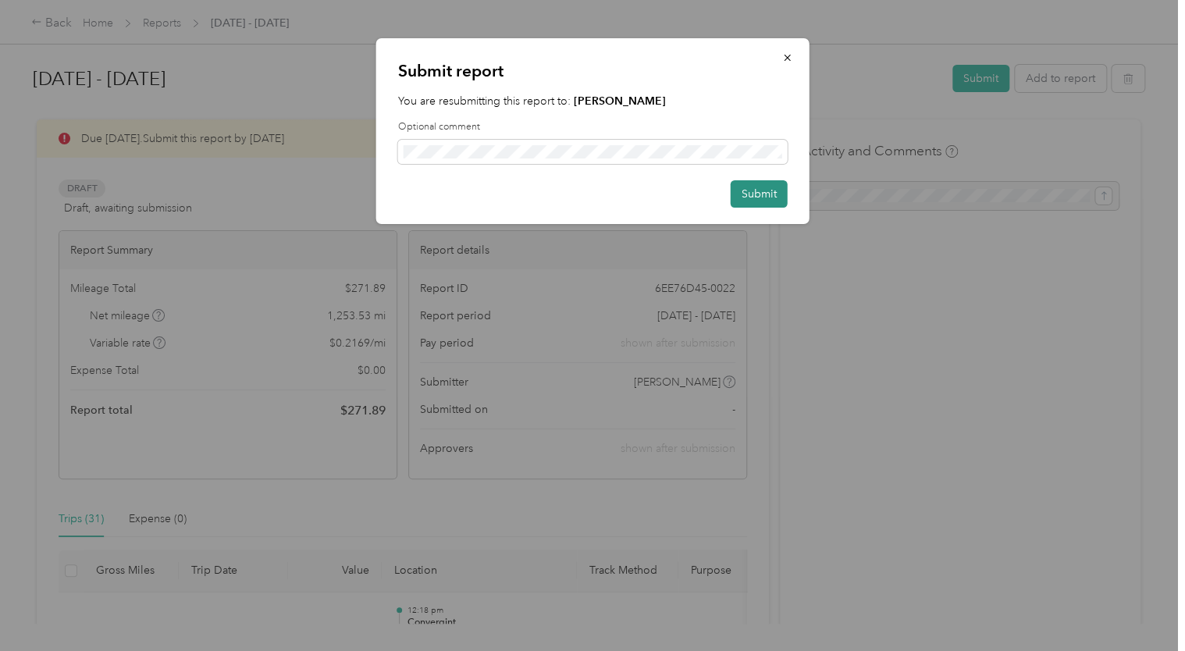
click at [757, 191] on button "Submit" at bounding box center [758, 193] width 57 height 27
